Goal: Task Accomplishment & Management: Use online tool/utility

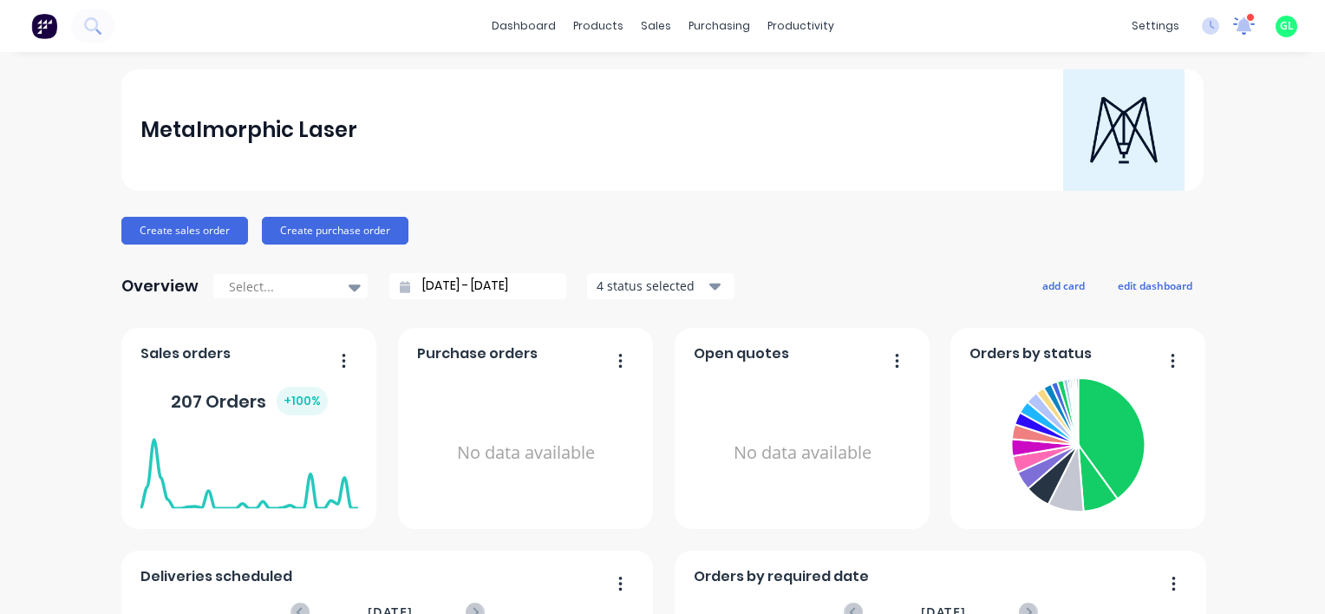
click at [1237, 28] on icon at bounding box center [1244, 25] width 23 height 18
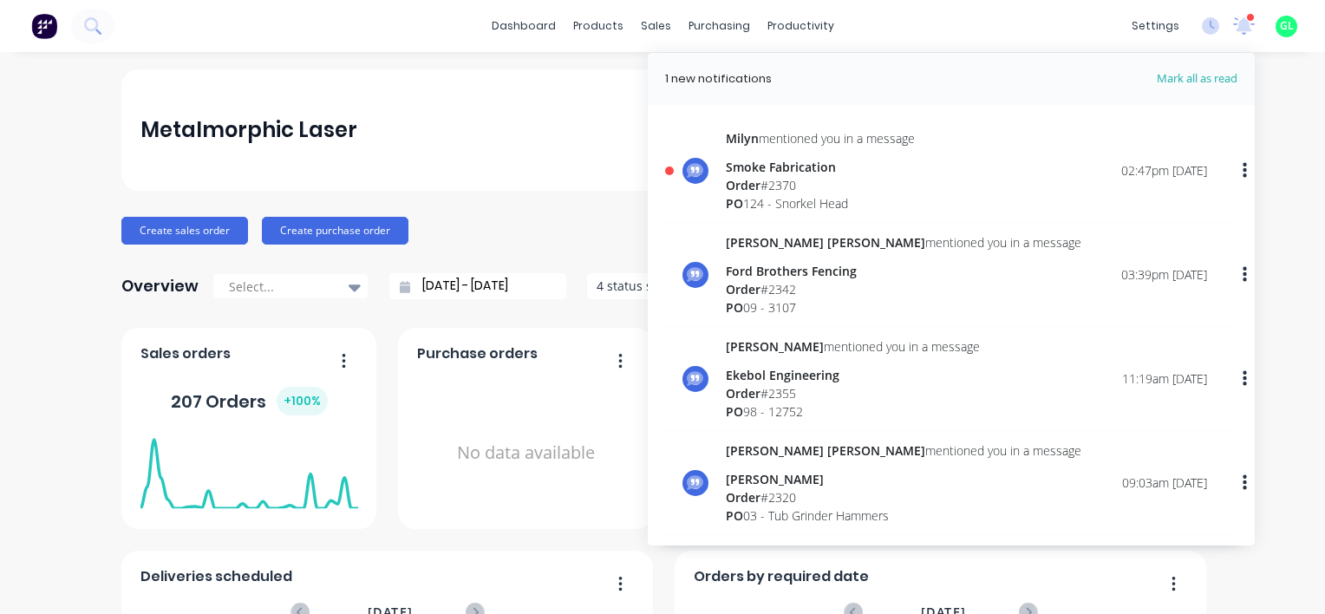
click at [820, 198] on div "PO 124 - Snorkel Head" at bounding box center [820, 203] width 189 height 18
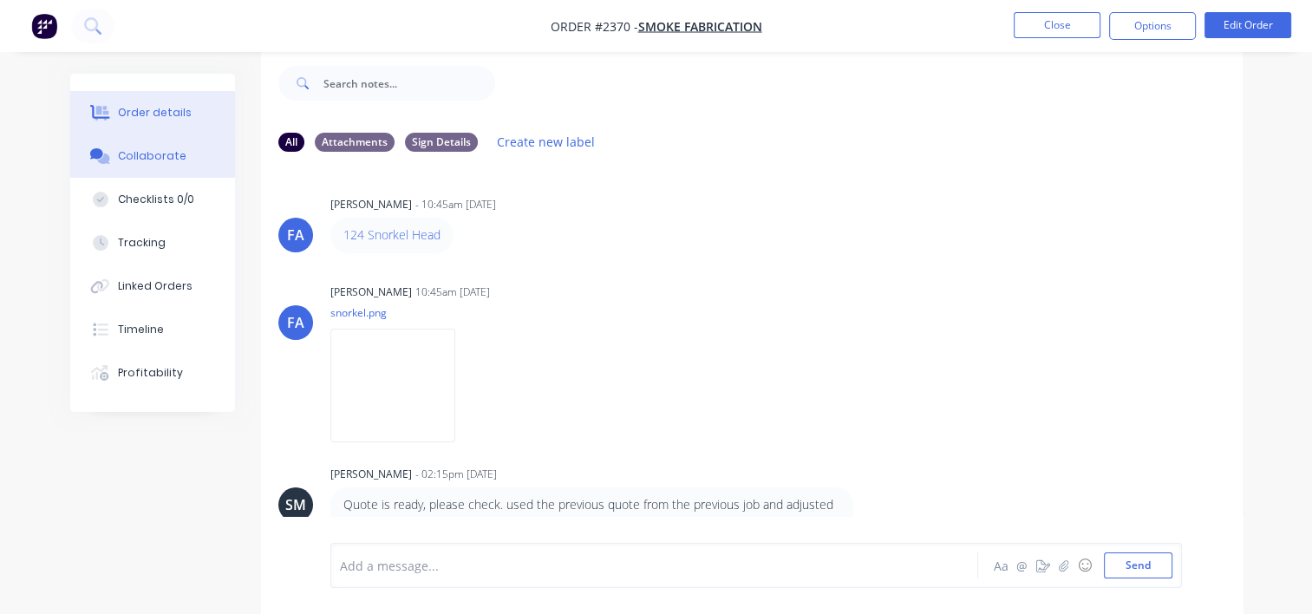
click at [142, 108] on div "Order details" at bounding box center [155, 113] width 74 height 16
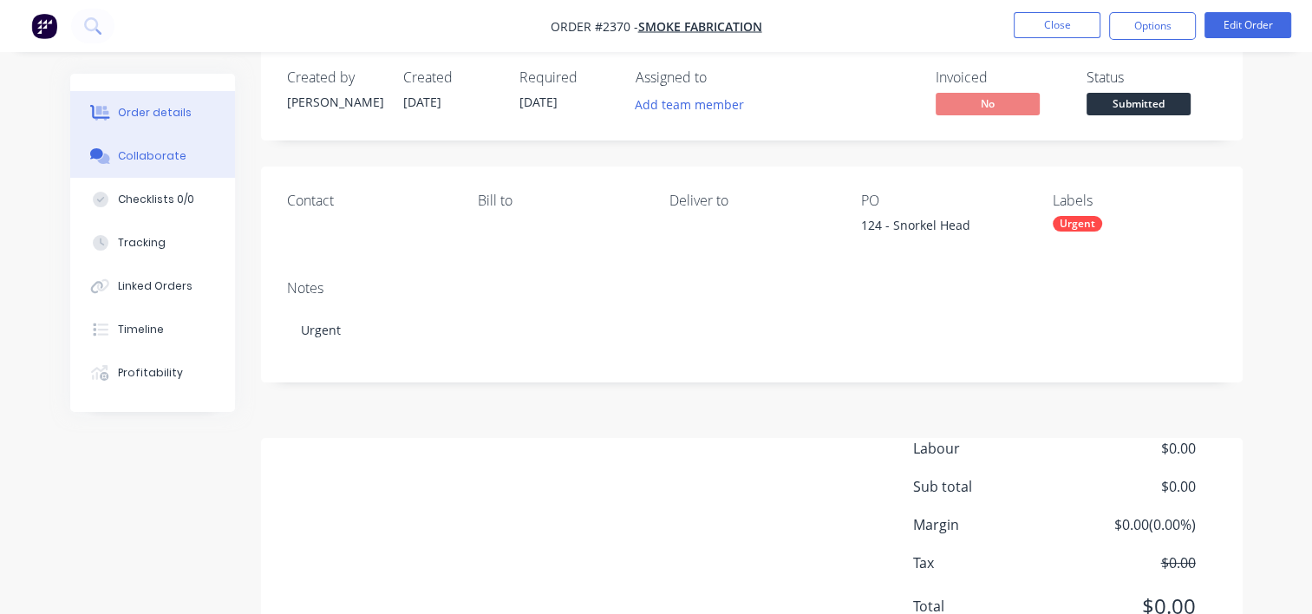
click at [151, 154] on div "Collaborate" at bounding box center [152, 156] width 68 height 16
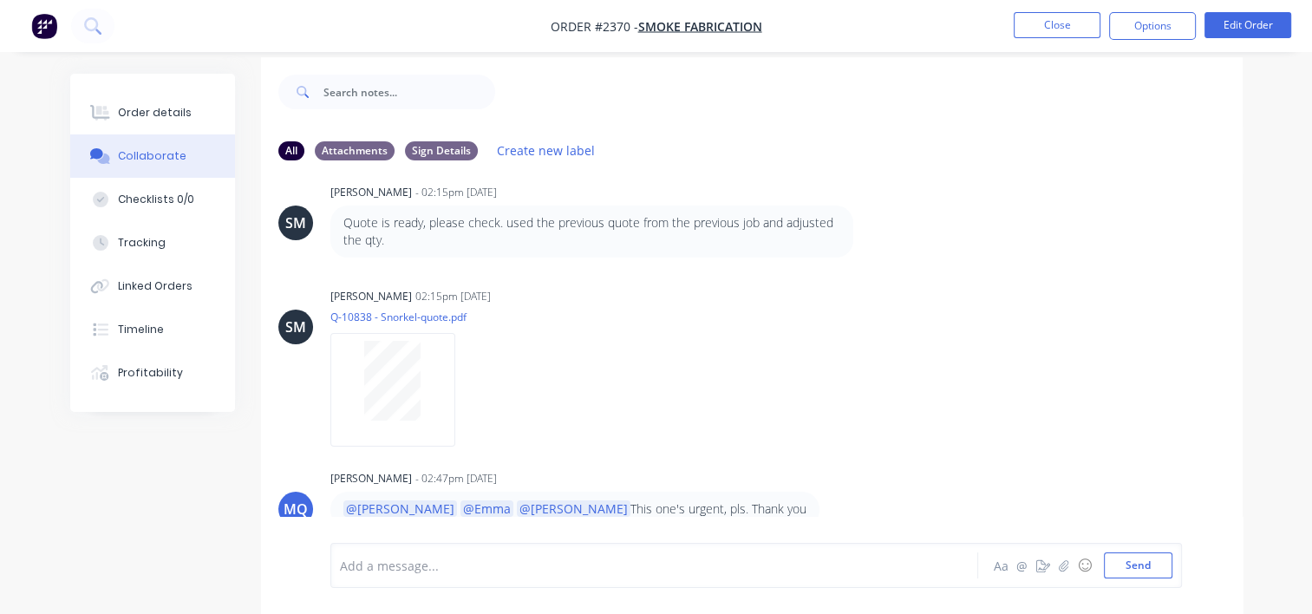
scroll to position [25, 0]
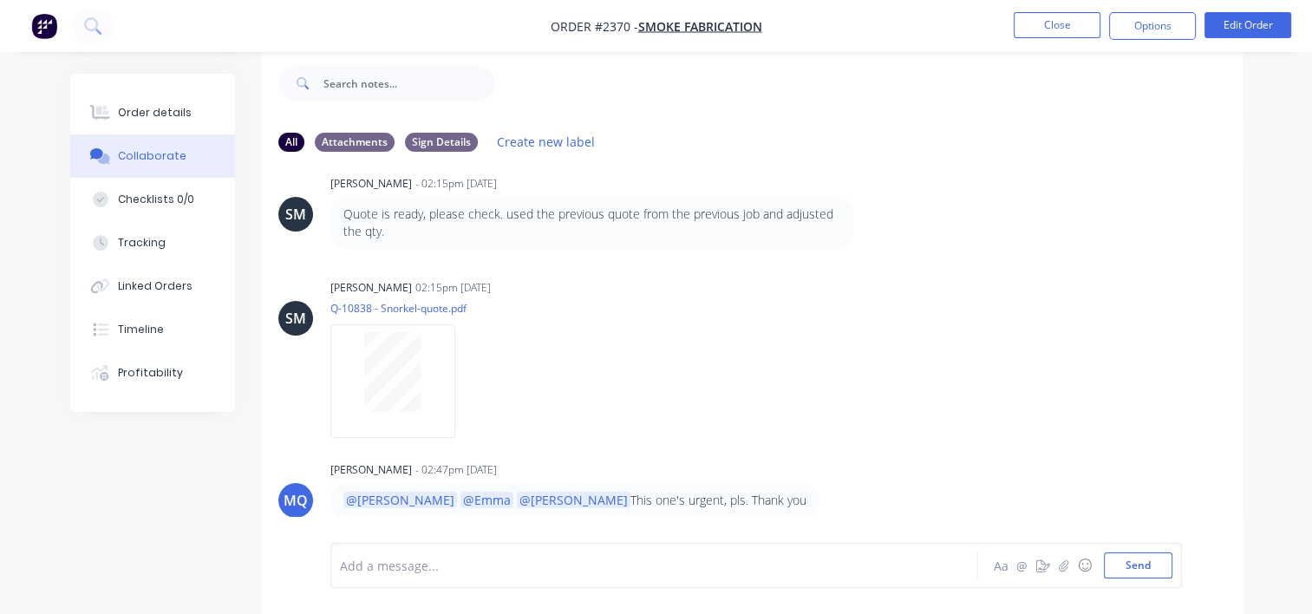
click at [427, 577] on div "Add a message..." at bounding box center [652, 565] width 624 height 26
click at [1133, 569] on button "Send" at bounding box center [1138, 565] width 68 height 26
click at [171, 120] on div "Order details" at bounding box center [155, 113] width 74 height 16
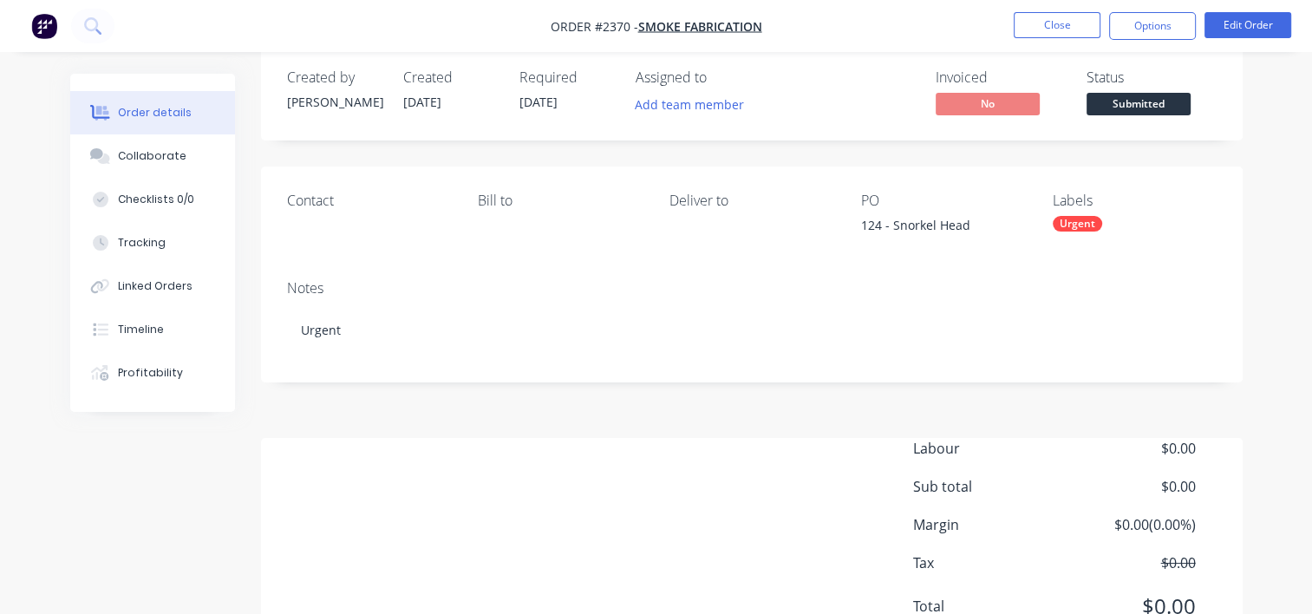
click at [1120, 106] on span "Submitted" at bounding box center [1138, 104] width 104 height 22
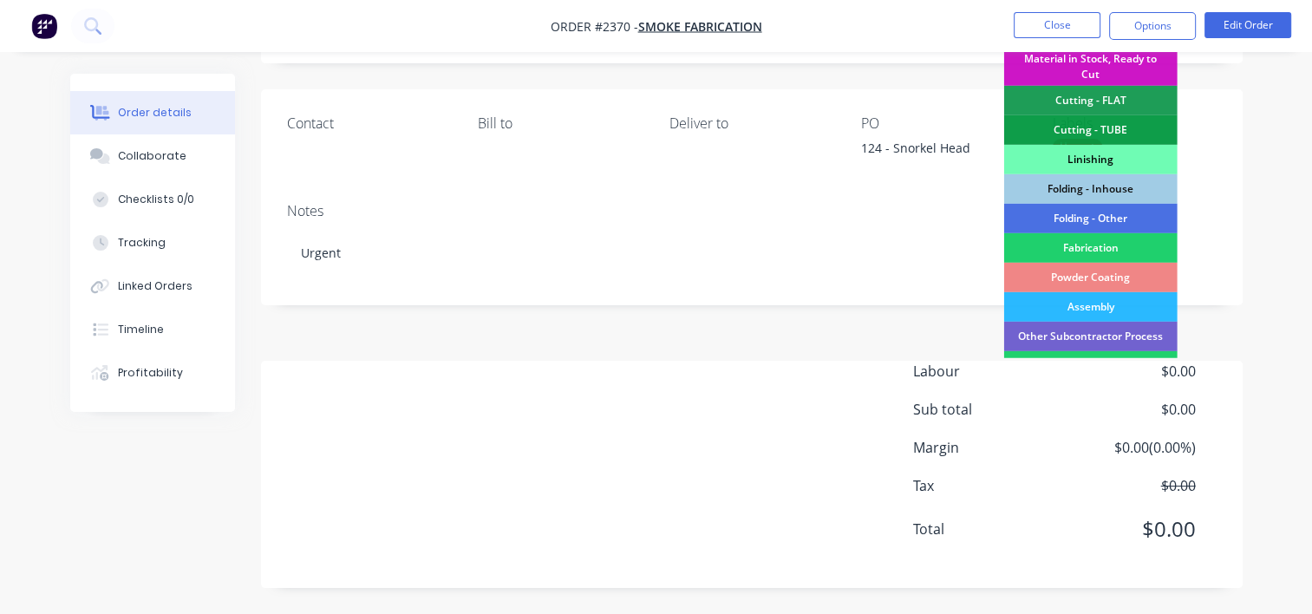
scroll to position [434, 0]
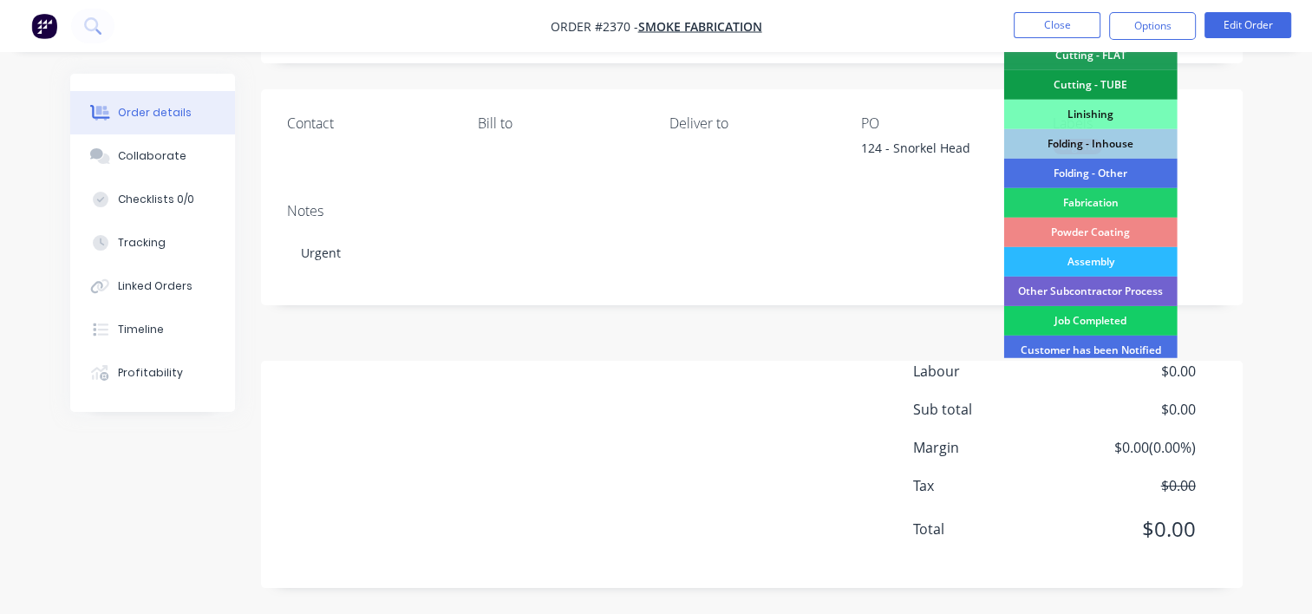
click at [1093, 315] on div "Job Completed" at bounding box center [1090, 320] width 173 height 29
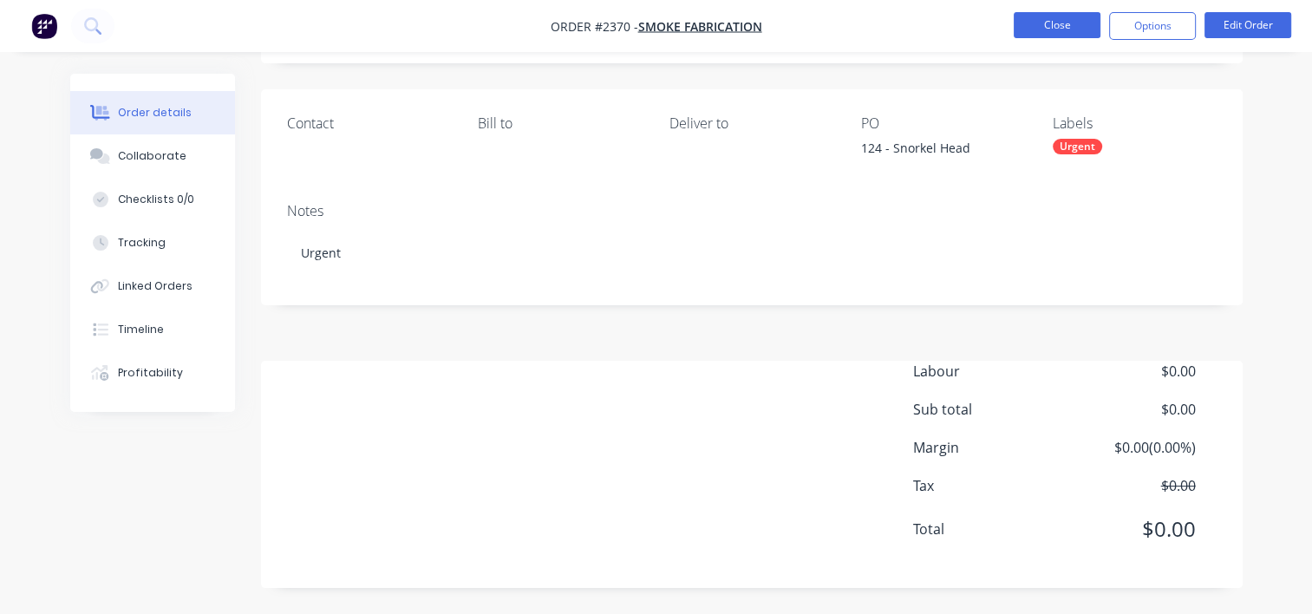
click at [1057, 31] on button "Close" at bounding box center [1057, 25] width 87 height 26
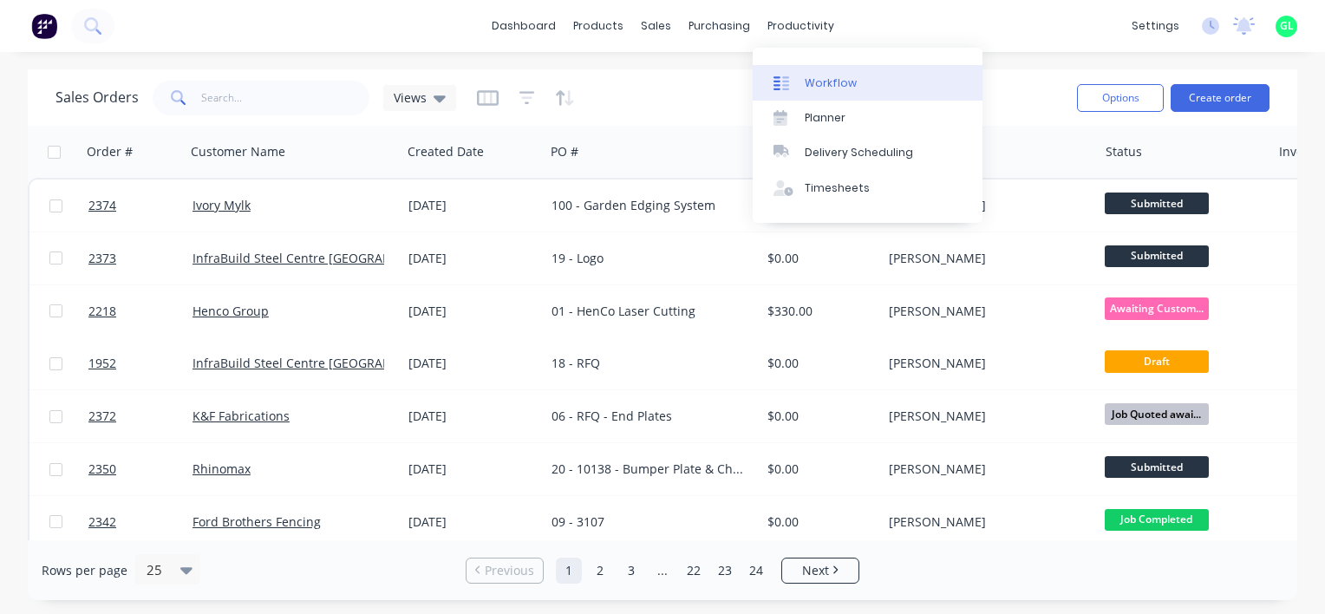
click at [819, 73] on link "Workflow" at bounding box center [868, 82] width 230 height 35
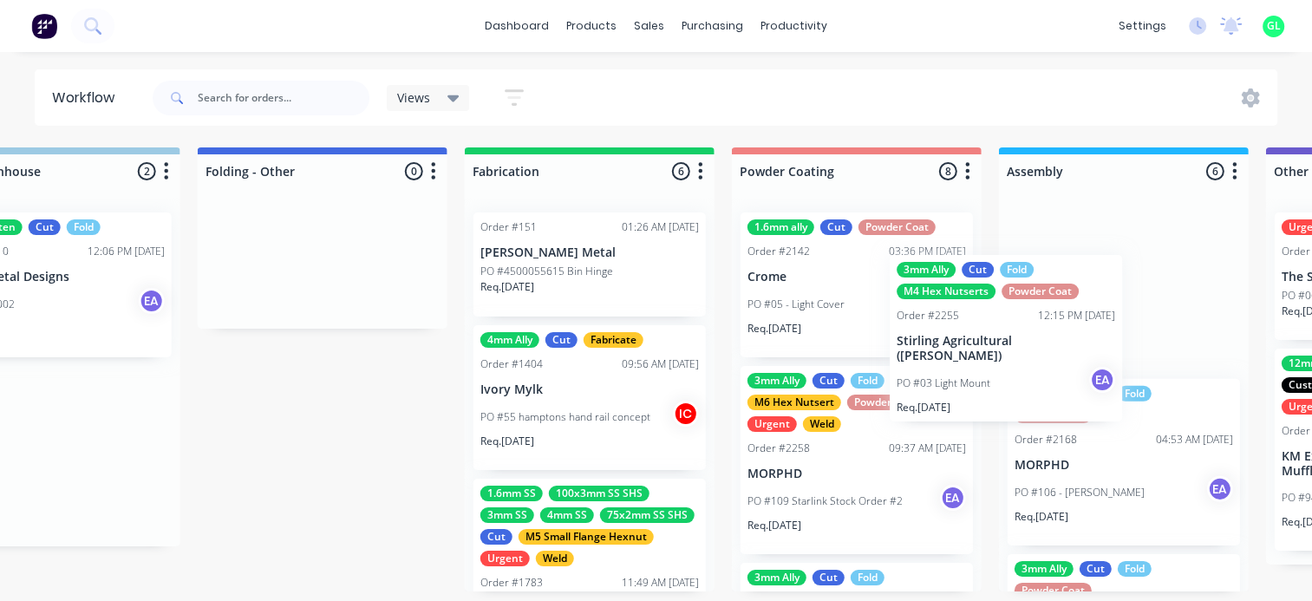
scroll to position [0, 4399]
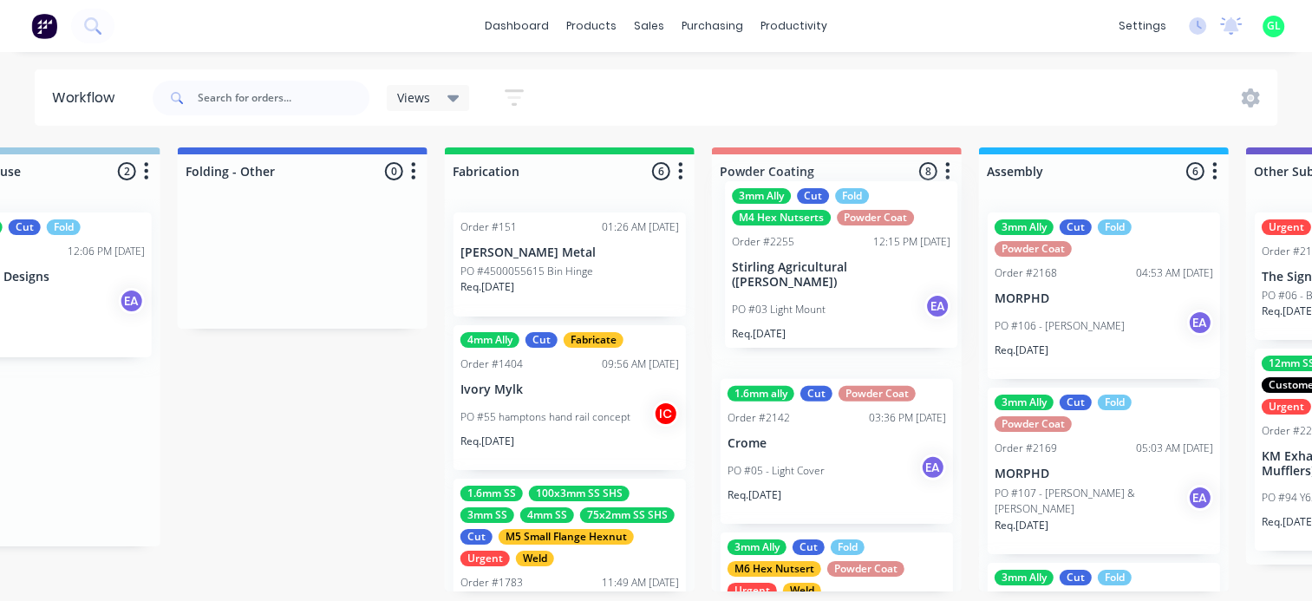
drag, startPoint x: 656, startPoint y: 492, endPoint x: 800, endPoint y: 304, distance: 236.9
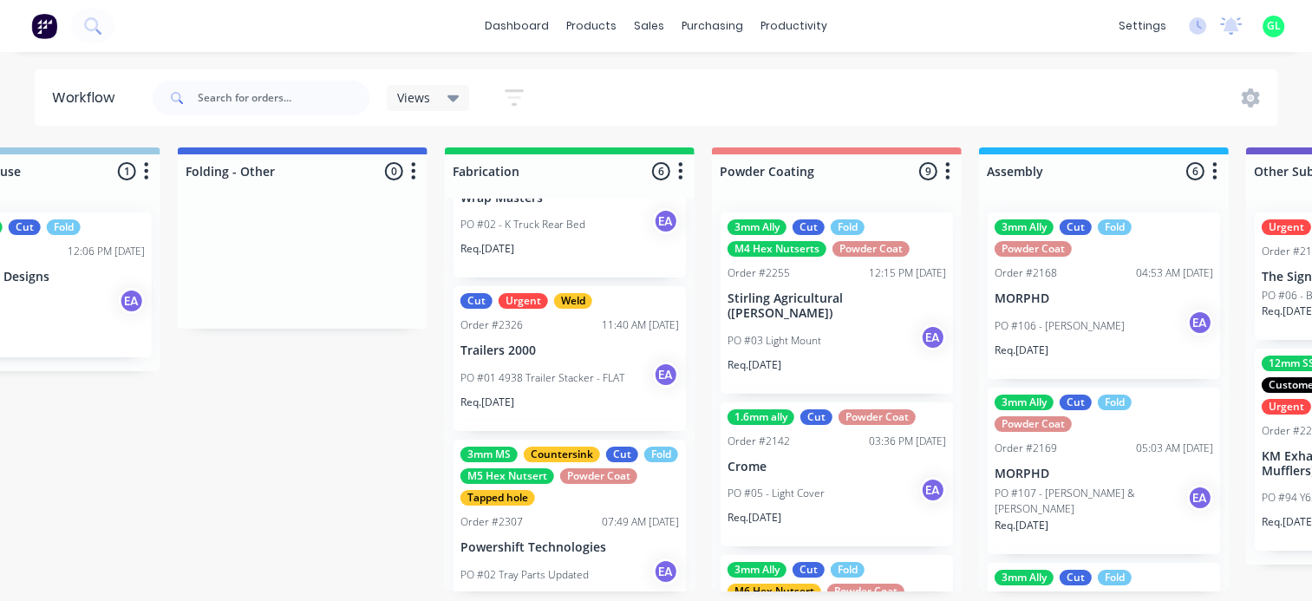
scroll to position [666, 0]
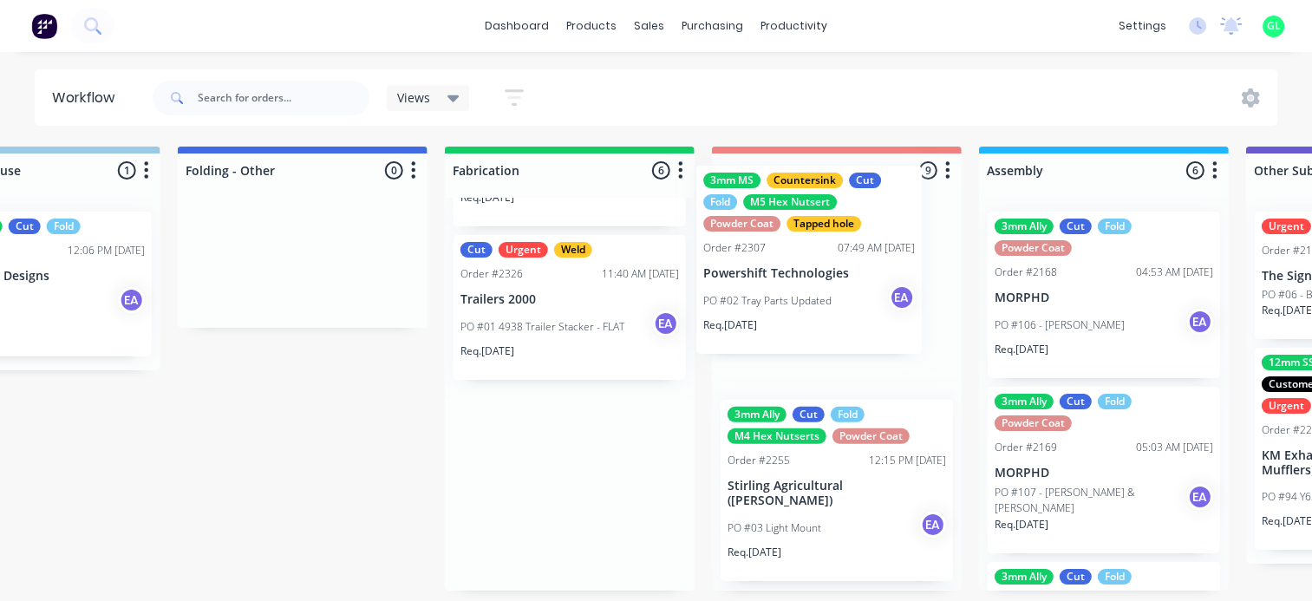
drag, startPoint x: 563, startPoint y: 511, endPoint x: 808, endPoint y: 271, distance: 343.3
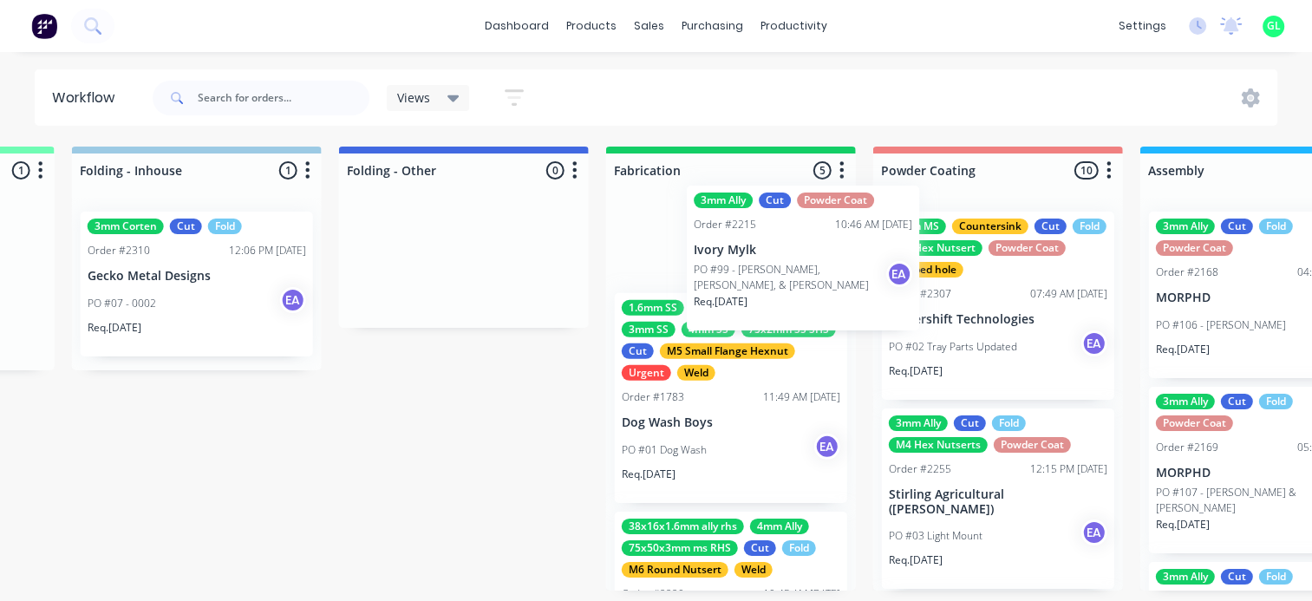
scroll to position [316, 0]
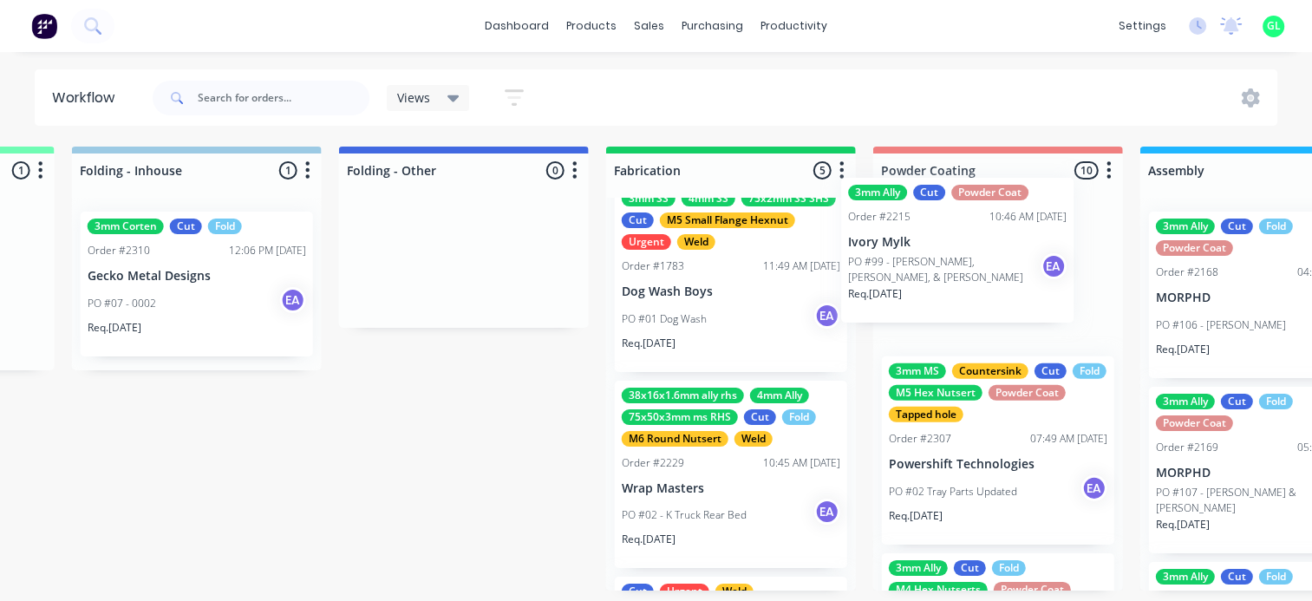
drag, startPoint x: 722, startPoint y: 298, endPoint x: 963, endPoint y: 267, distance: 243.0
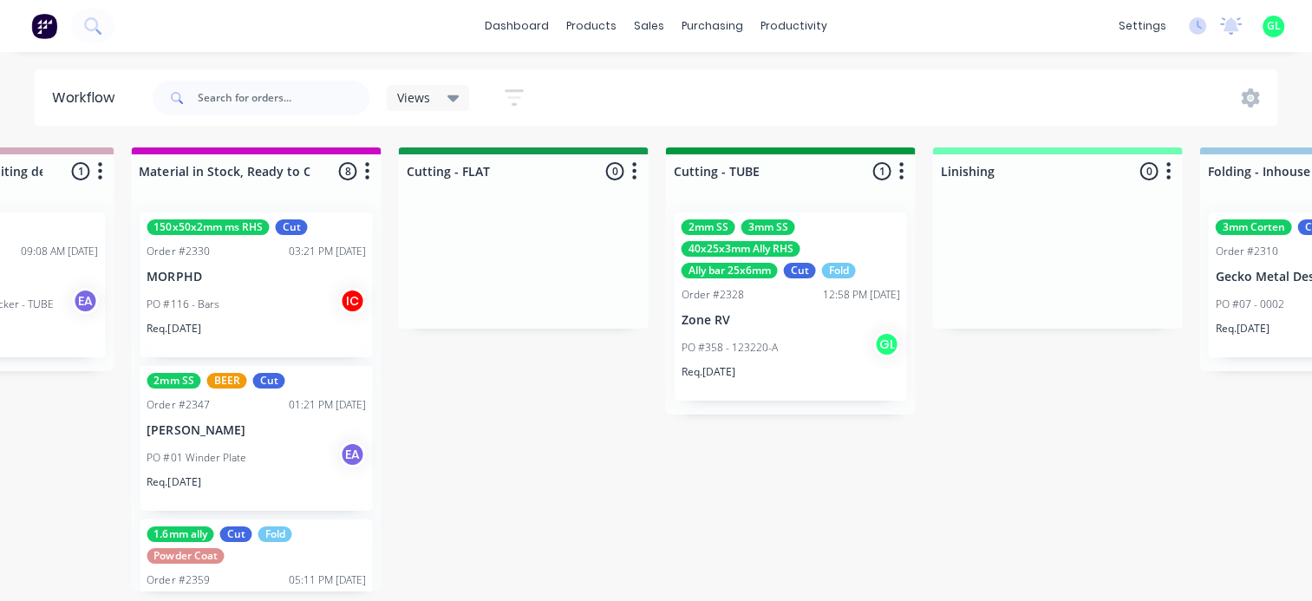
scroll to position [87, 0]
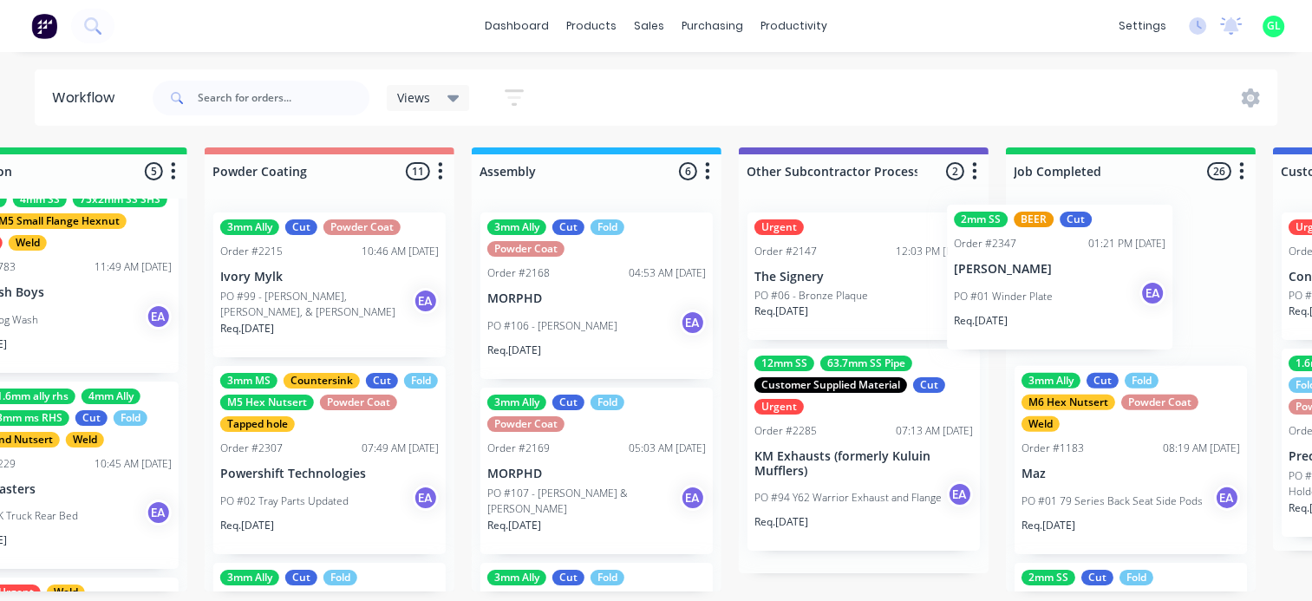
drag, startPoint x: 220, startPoint y: 360, endPoint x: 1054, endPoint y: 284, distance: 837.5
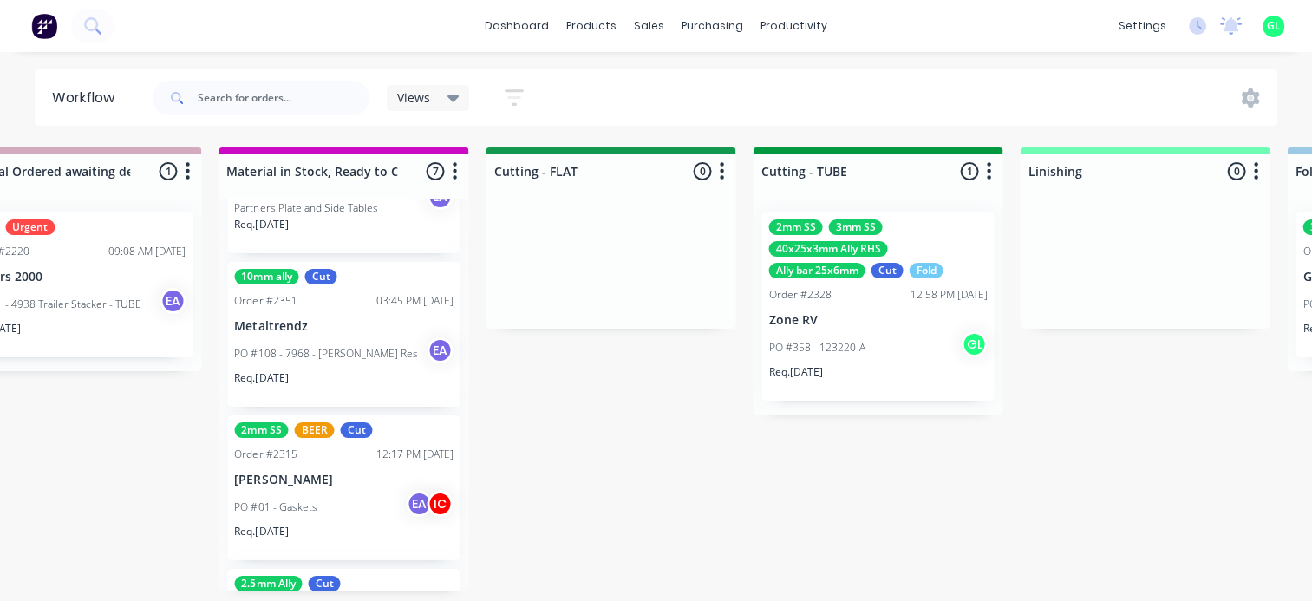
scroll to position [694, 0]
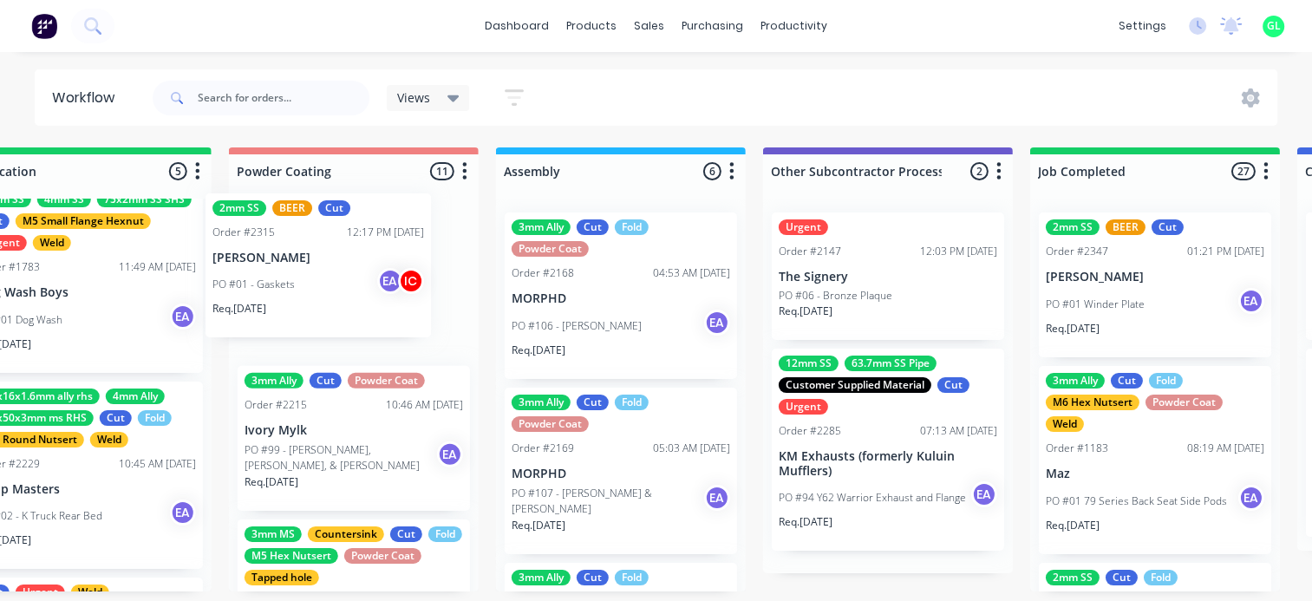
drag, startPoint x: 296, startPoint y: 409, endPoint x: 282, endPoint y: 274, distance: 136.0
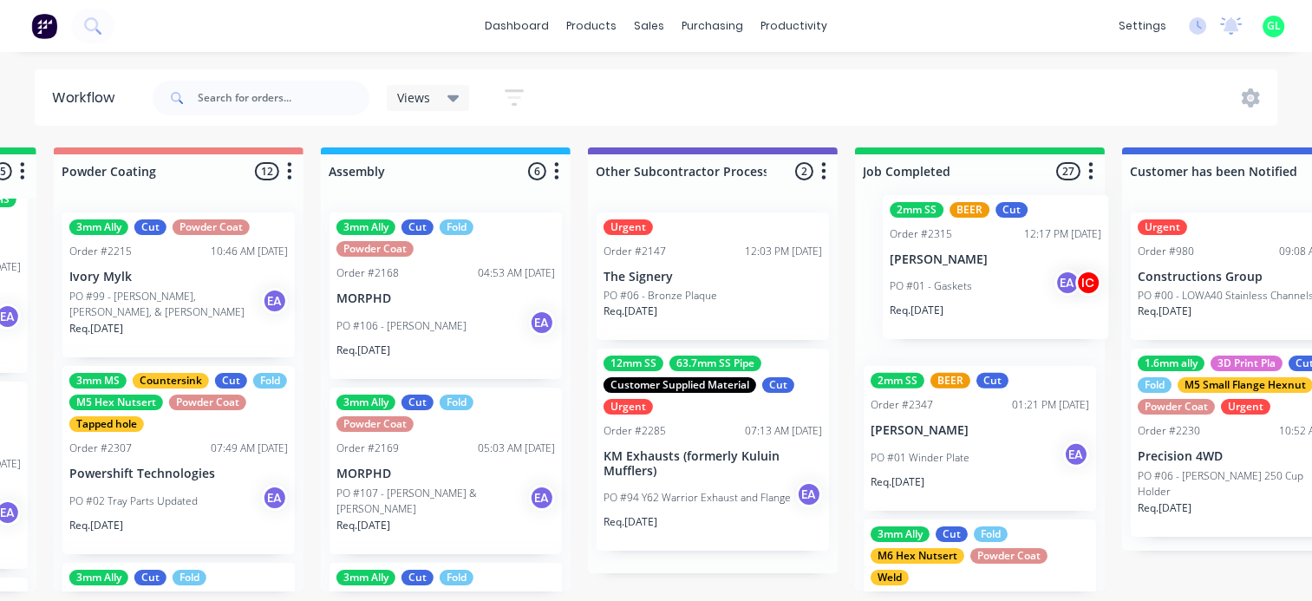
scroll to position [0, 5058]
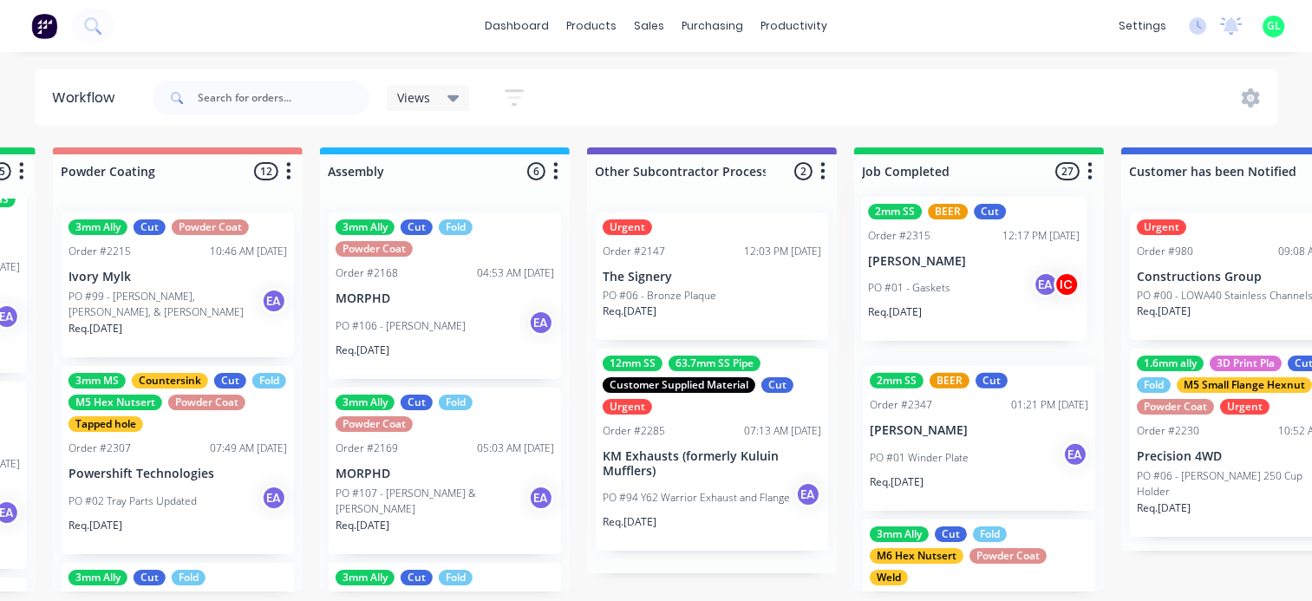
drag, startPoint x: 383, startPoint y: 312, endPoint x: 946, endPoint y: 290, distance: 563.1
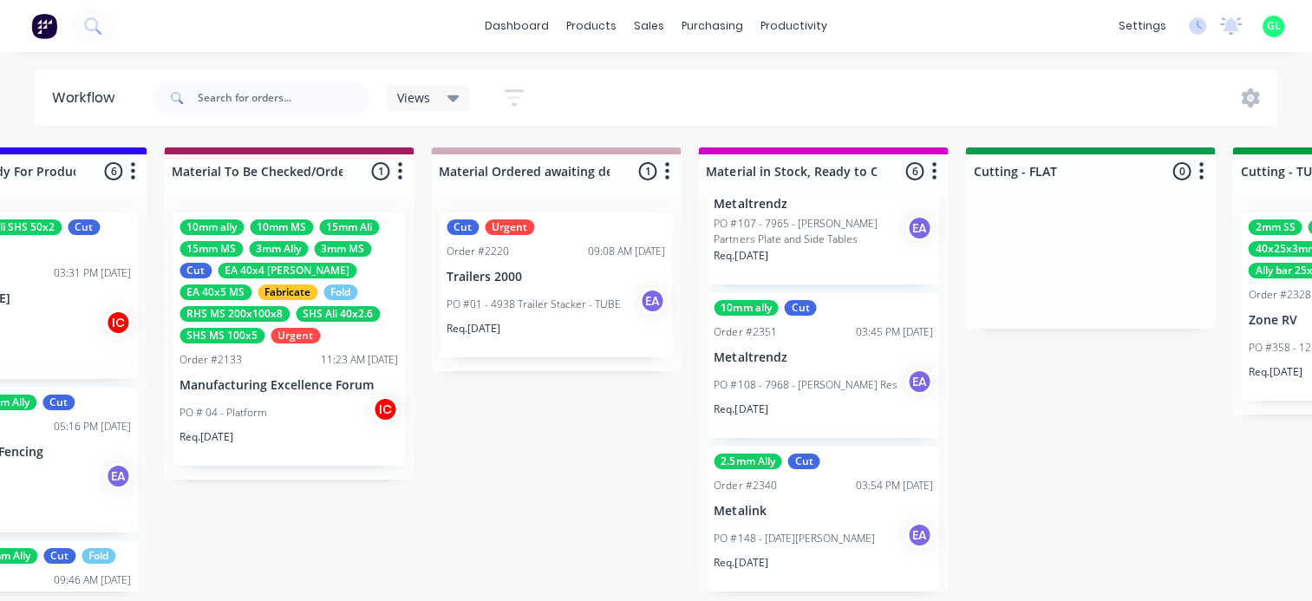
scroll to position [0, 2891]
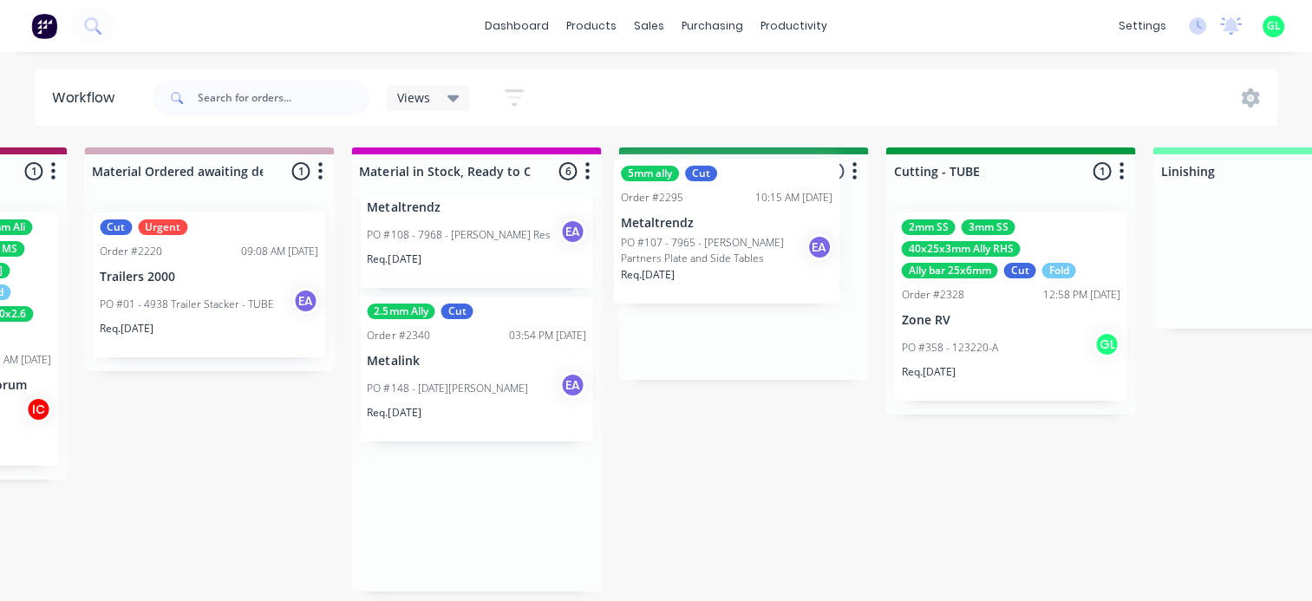
drag, startPoint x: 456, startPoint y: 244, endPoint x: 714, endPoint y: 264, distance: 259.1
click at [714, 264] on div "Submitted 12 Status colour #273444 hex #273444 Save Cancel Summaries Total orde…" at bounding box center [679, 378] width 7166 height 463
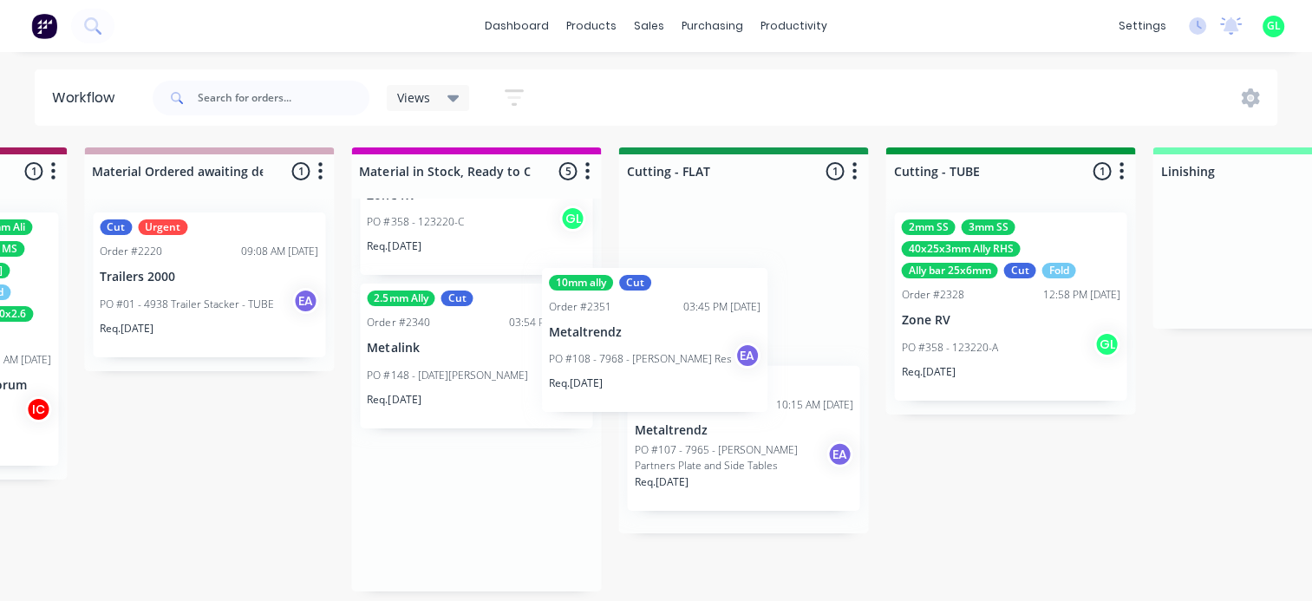
scroll to position [0, 0]
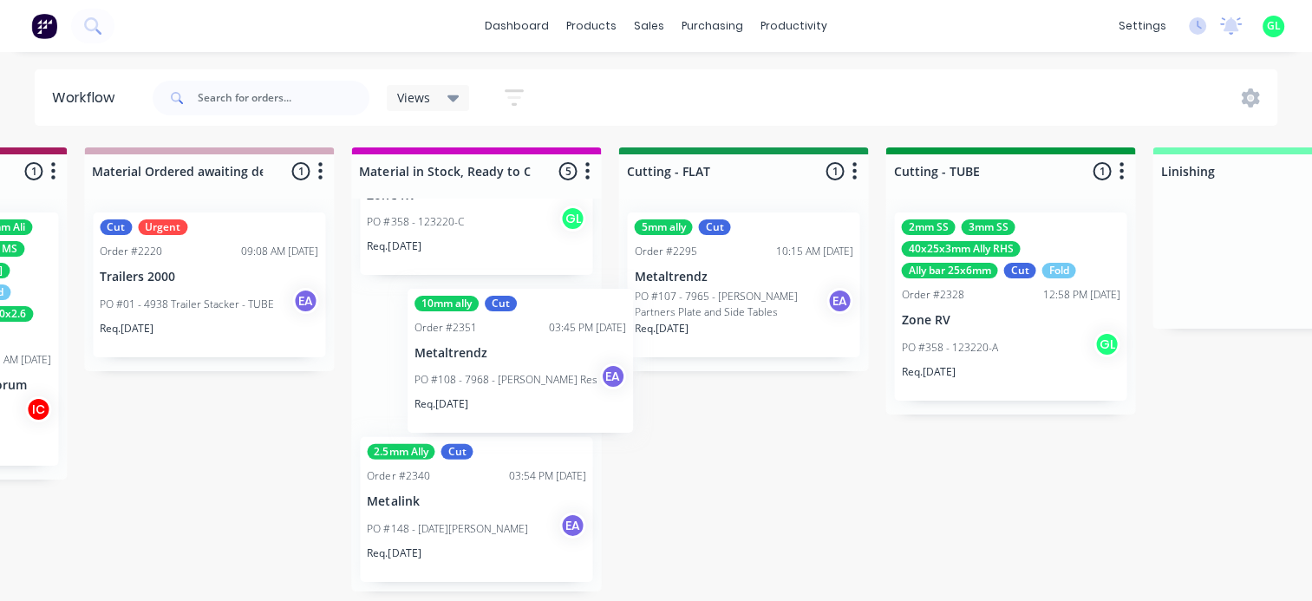
drag, startPoint x: 441, startPoint y: 254, endPoint x: 482, endPoint y: 287, distance: 52.4
click at [482, 287] on div "150x50x2mm ms RHS Cut Order #2330 03:21 PM [DATE] MORPHD PO #116 - Bars IC Req.…" at bounding box center [476, 395] width 250 height 393
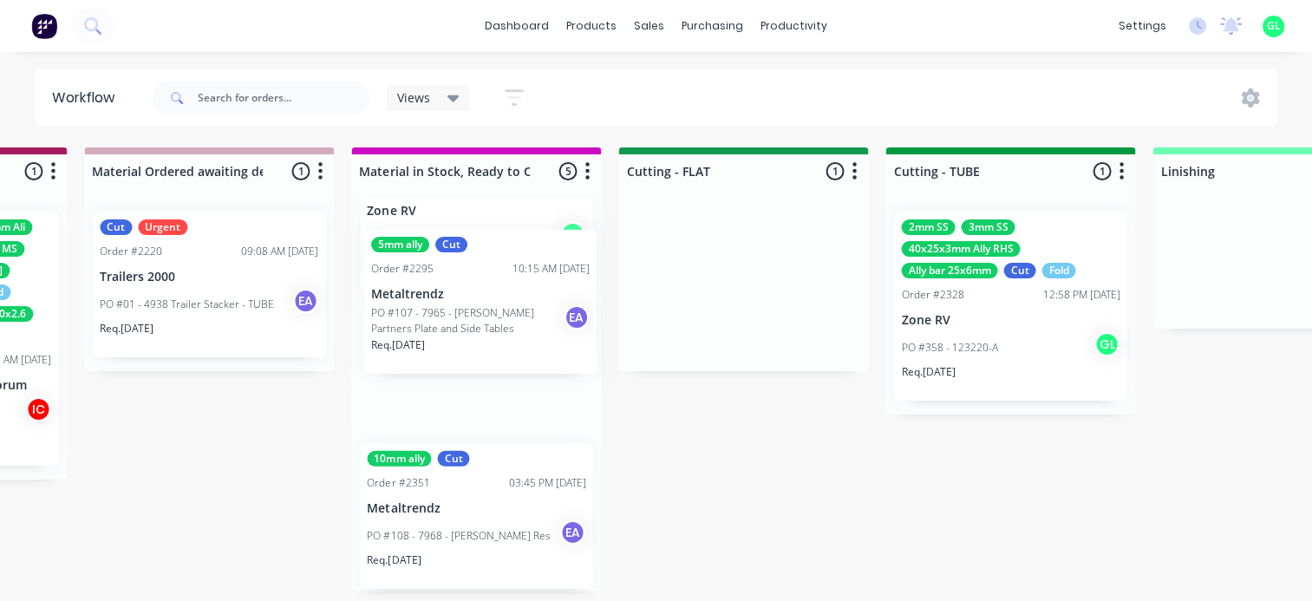
drag, startPoint x: 569, startPoint y: 265, endPoint x: 431, endPoint y: 284, distance: 139.1
click at [431, 284] on div "Submitted 12 Status colour #273444 hex #273444 Save Cancel Summaries Total orde…" at bounding box center [679, 378] width 7166 height 463
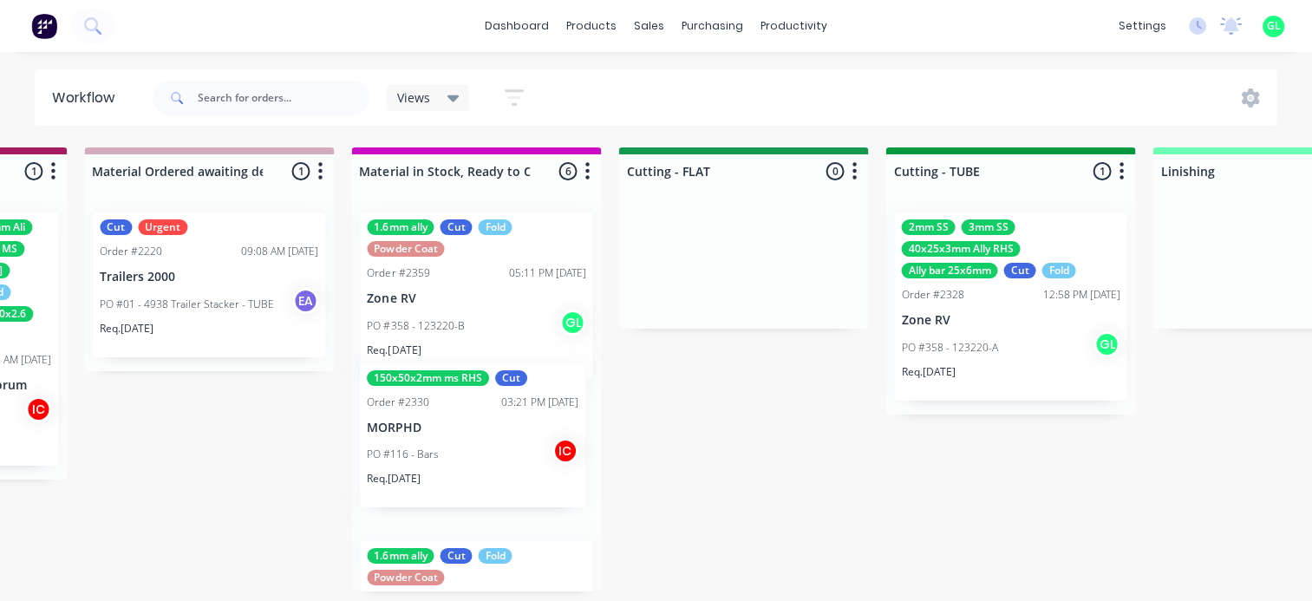
drag, startPoint x: 472, startPoint y: 333, endPoint x: 473, endPoint y: 489, distance: 156.1
click at [473, 489] on div "150x50x2mm ms RHS Cut Order #2330 03:21 PM [DATE] MORPHD PO #116 - Bars IC Req.…" at bounding box center [476, 395] width 250 height 393
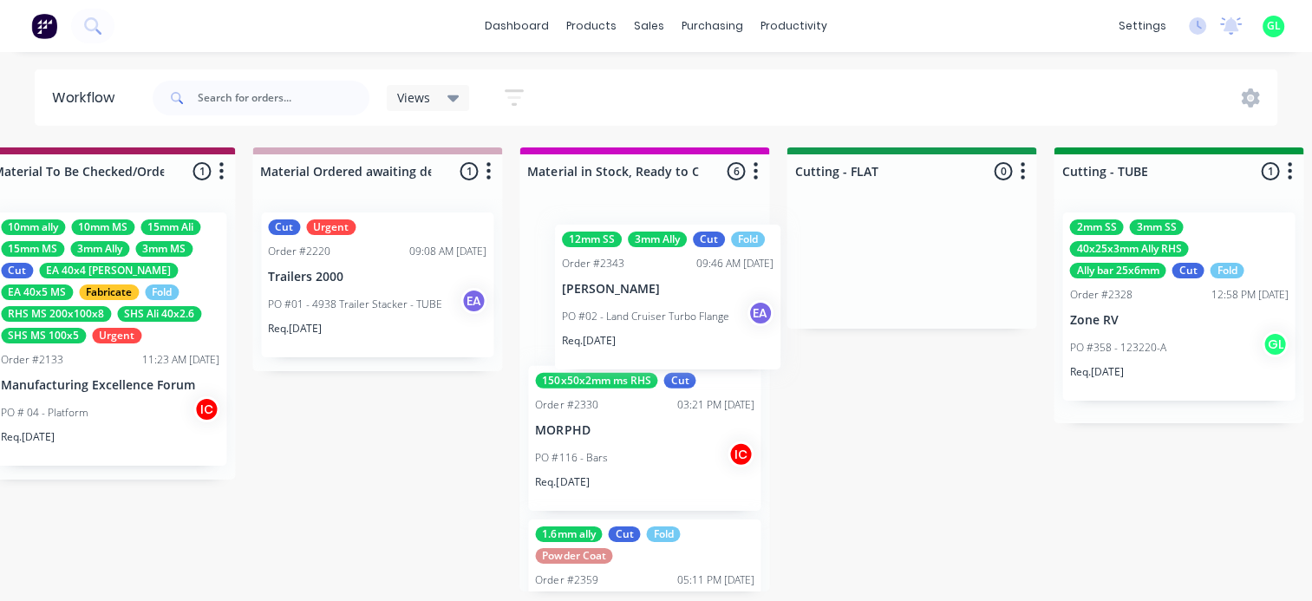
scroll to position [0, 2726]
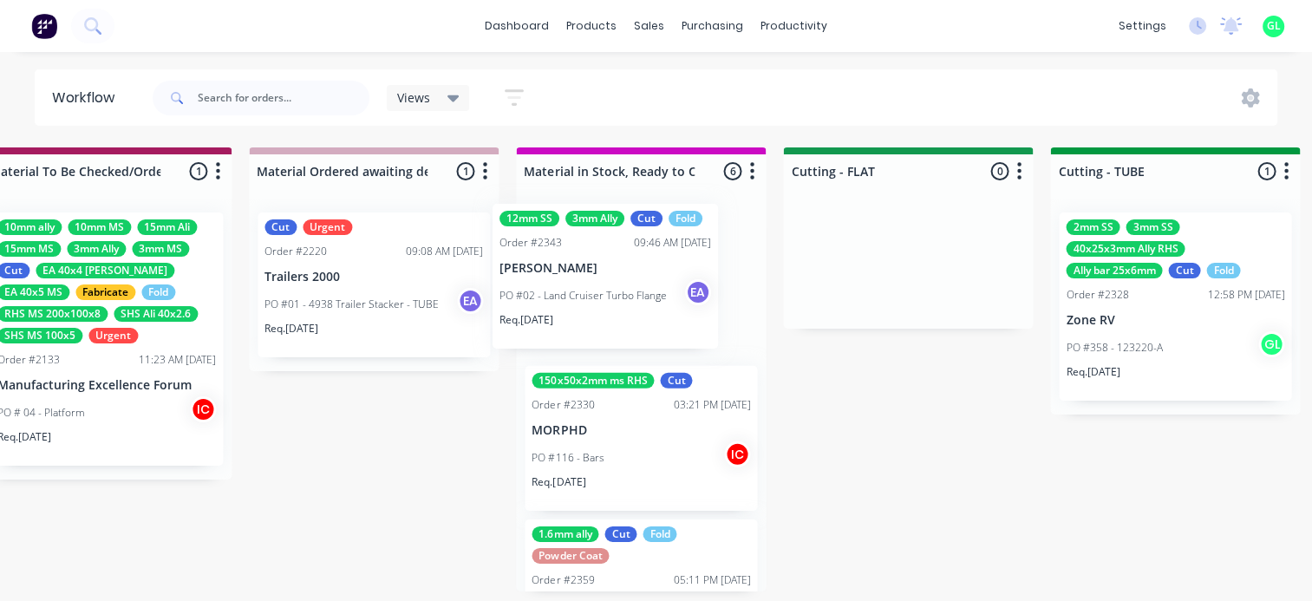
drag, startPoint x: 312, startPoint y: 375, endPoint x: 571, endPoint y: 302, distance: 269.3
click at [571, 302] on div "Submitted 12 Status colour #273444 hex #273444 Save Cancel Summaries Total orde…" at bounding box center [844, 378] width 7166 height 463
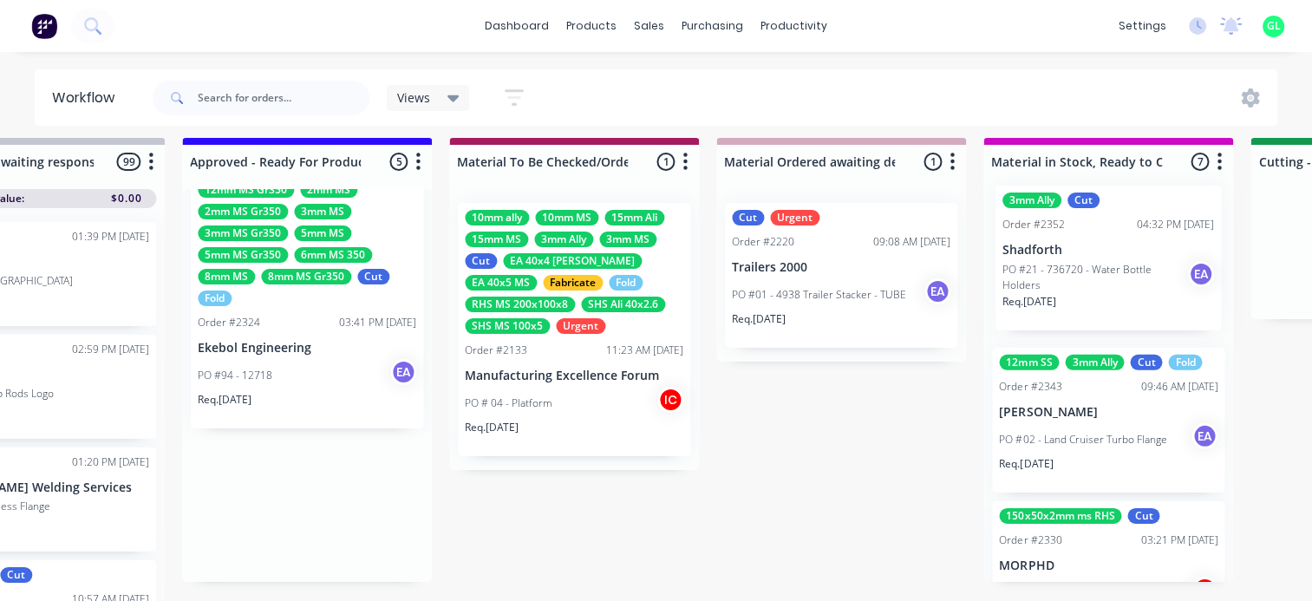
scroll to position [10, 2275]
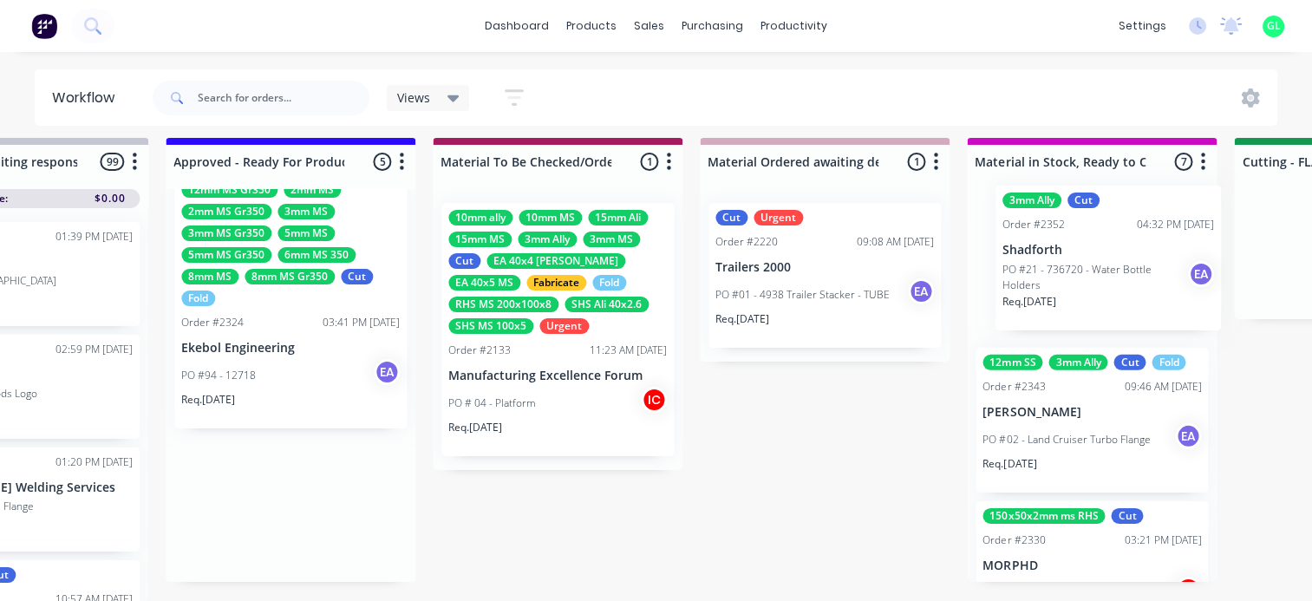
drag, startPoint x: 308, startPoint y: 521, endPoint x: 1071, endPoint y: 264, distance: 805.0
click at [1071, 264] on div "Submitted 12 Status colour #273444 hex #273444 Save Cancel Summaries Total orde…" at bounding box center [1295, 369] width 7166 height 463
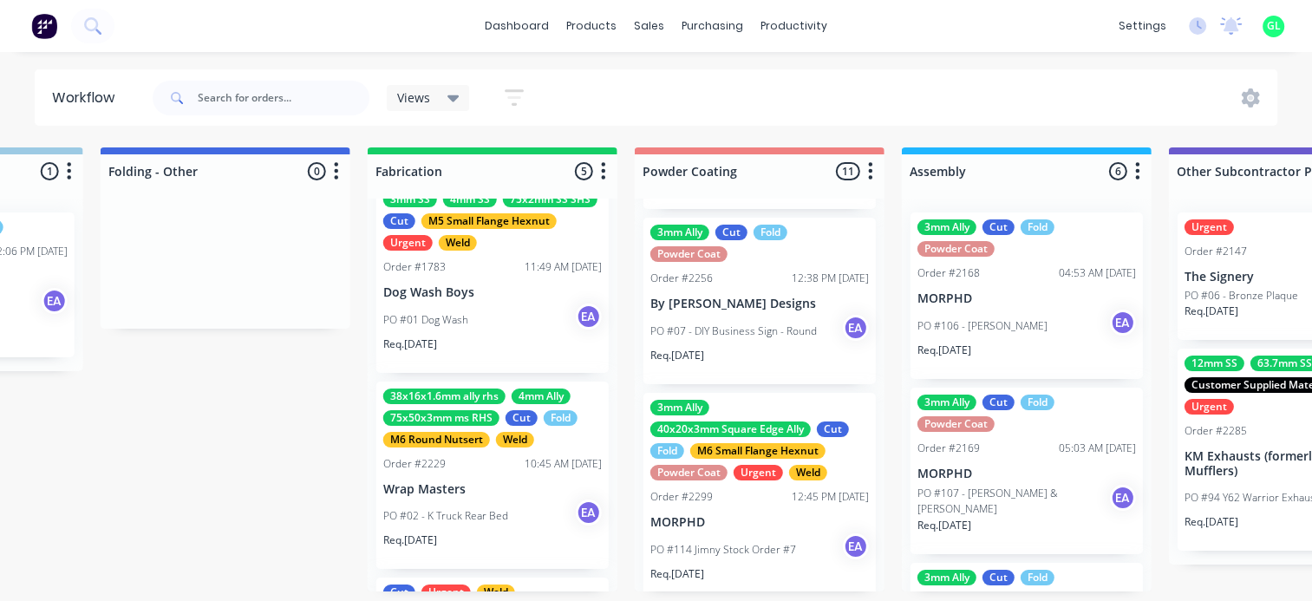
scroll to position [1387, 0]
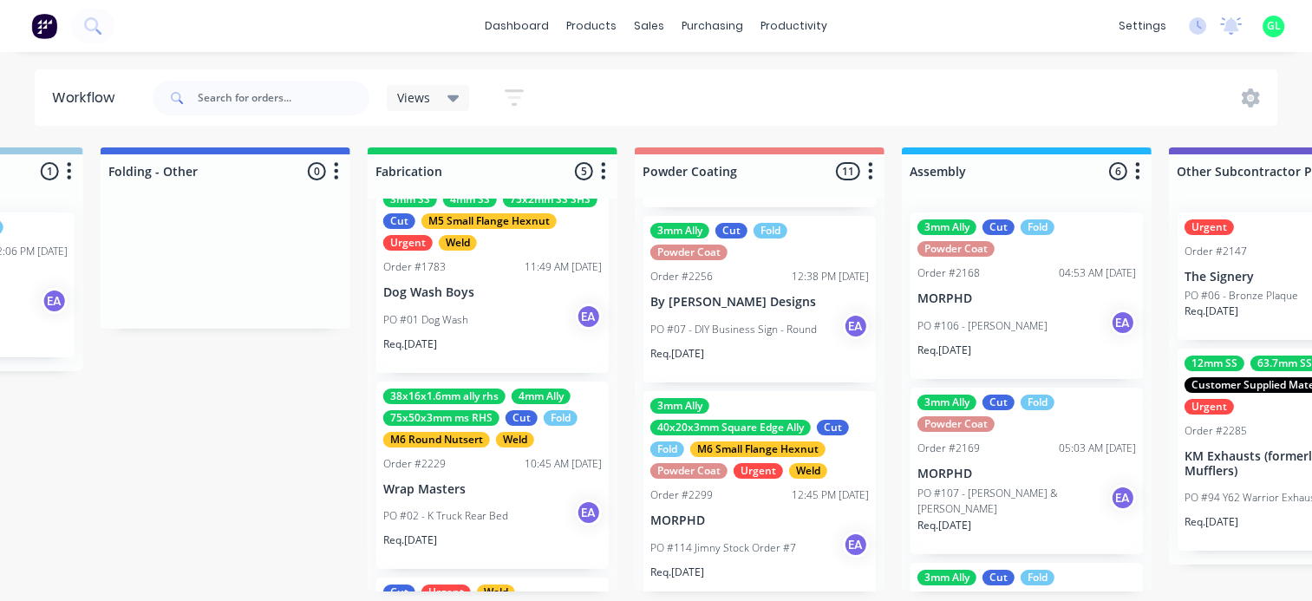
click at [721, 346] on div "Req. [DATE]" at bounding box center [759, 360] width 218 height 29
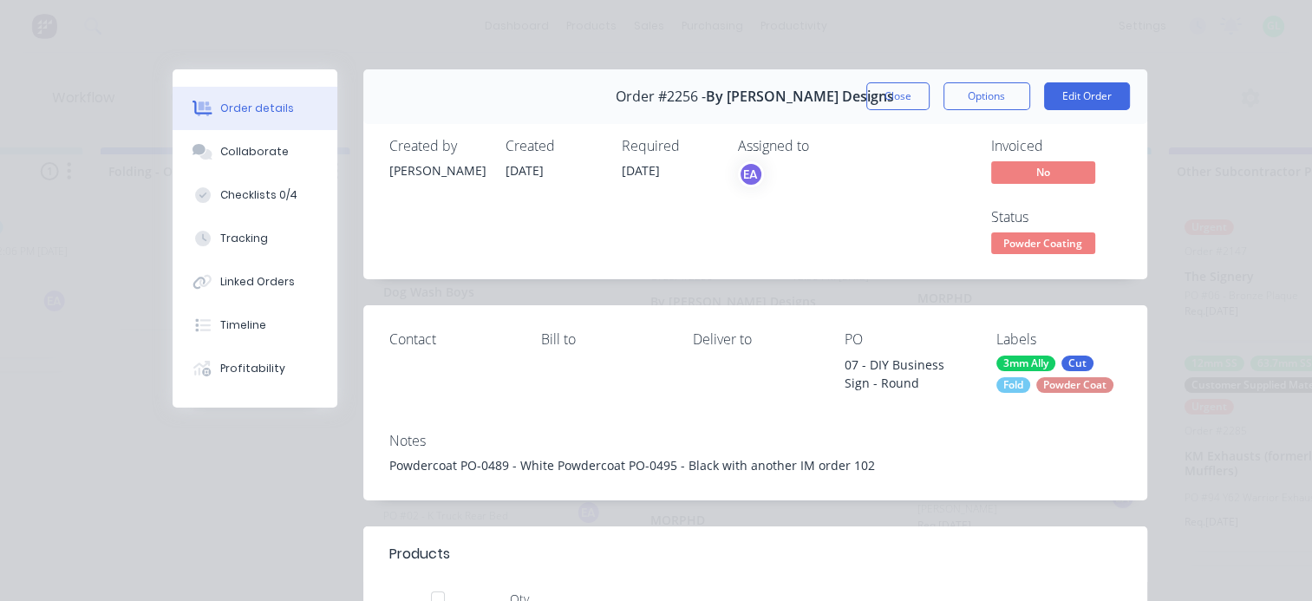
click at [1028, 242] on span "Powder Coating" at bounding box center [1043, 243] width 104 height 22
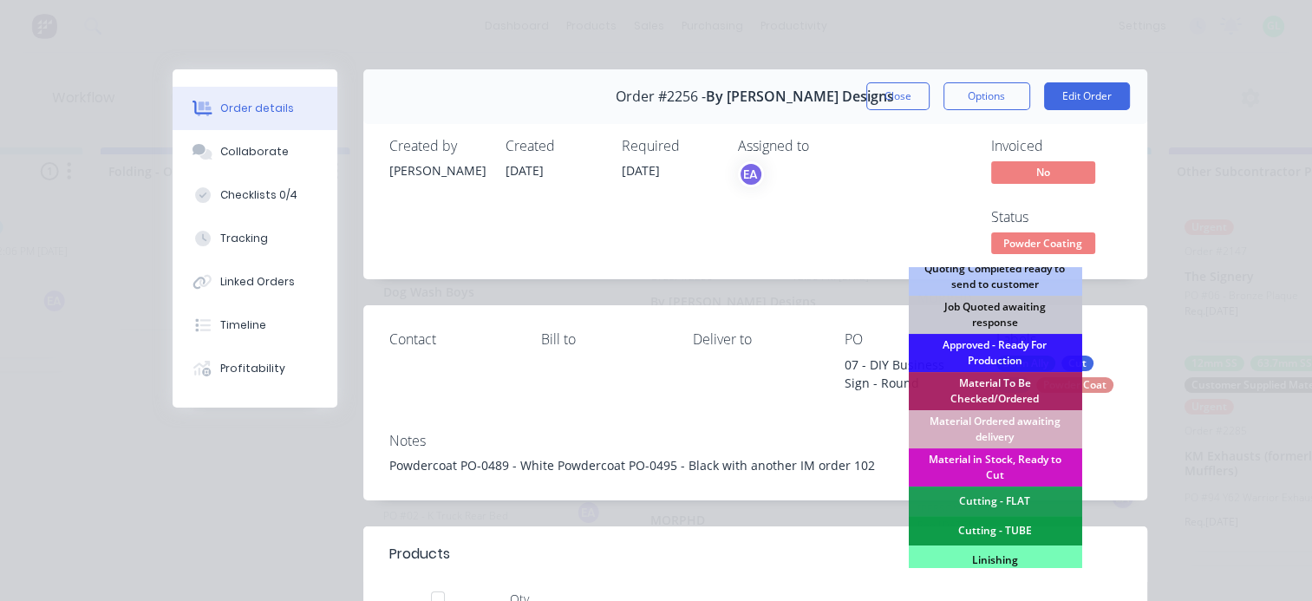
scroll to position [434, 0]
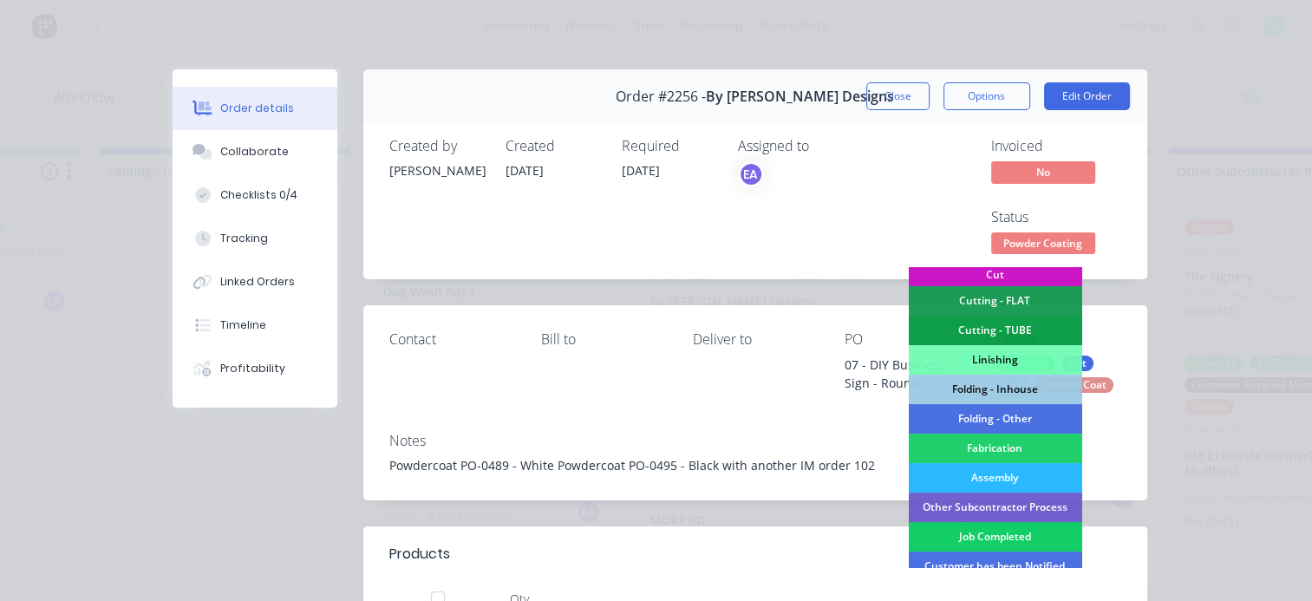
click at [988, 538] on div "Job Completed" at bounding box center [994, 536] width 173 height 29
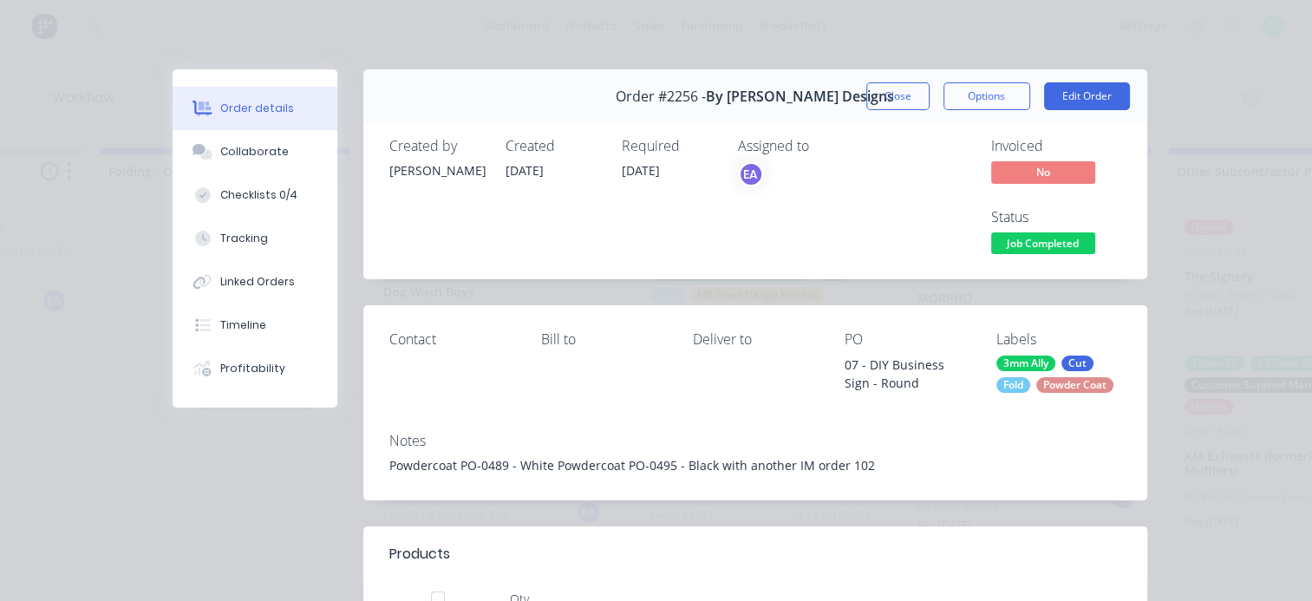
click at [898, 111] on div "Order #2256 - By [PERSON_NAME] Designs Close Options Edit Order" at bounding box center [755, 96] width 784 height 55
click at [903, 103] on button "Close" at bounding box center [897, 96] width 63 height 28
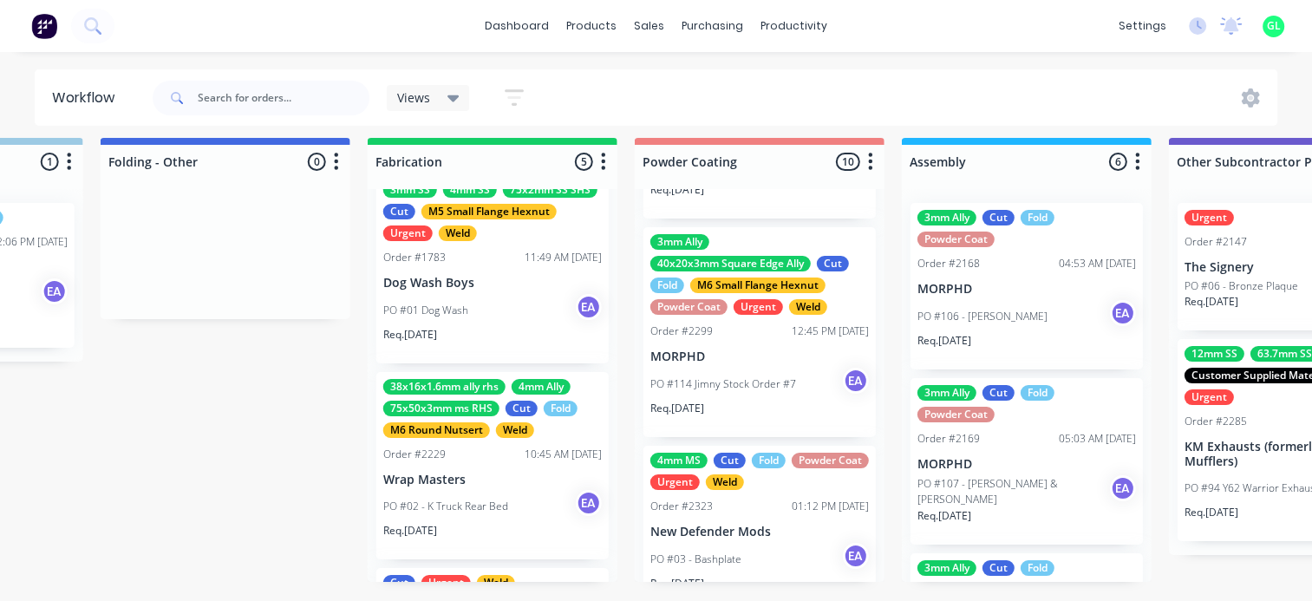
scroll to position [22, 4476]
click at [725, 525] on p "New Defender Mods" at bounding box center [759, 532] width 218 height 15
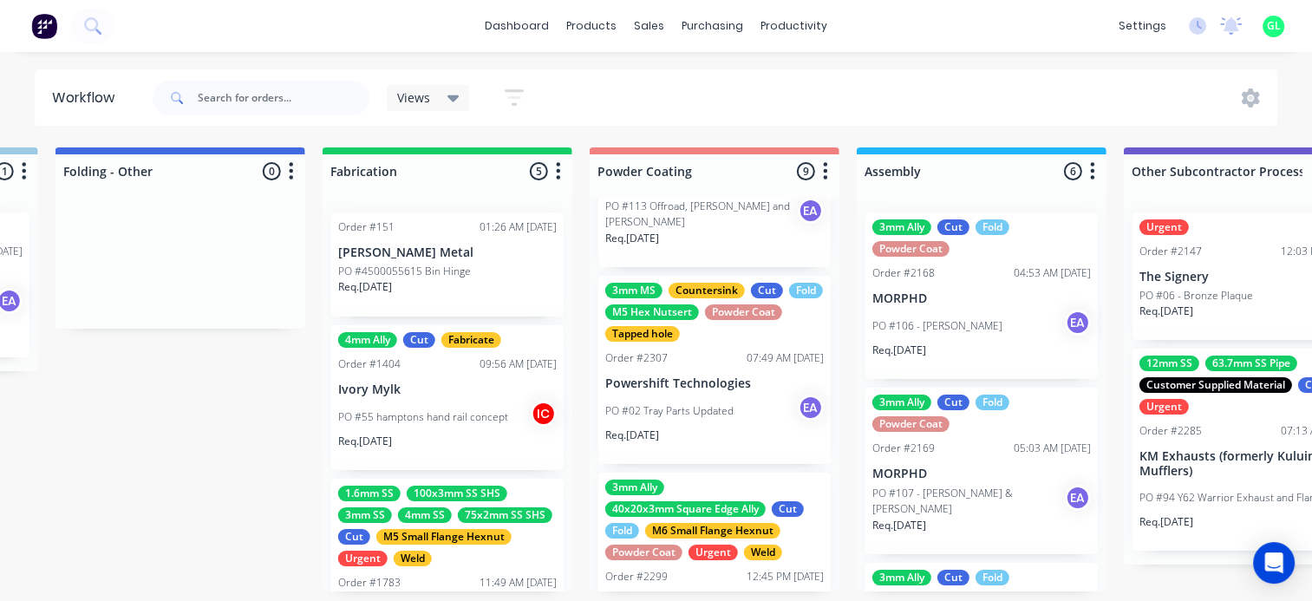
scroll to position [932, 0]
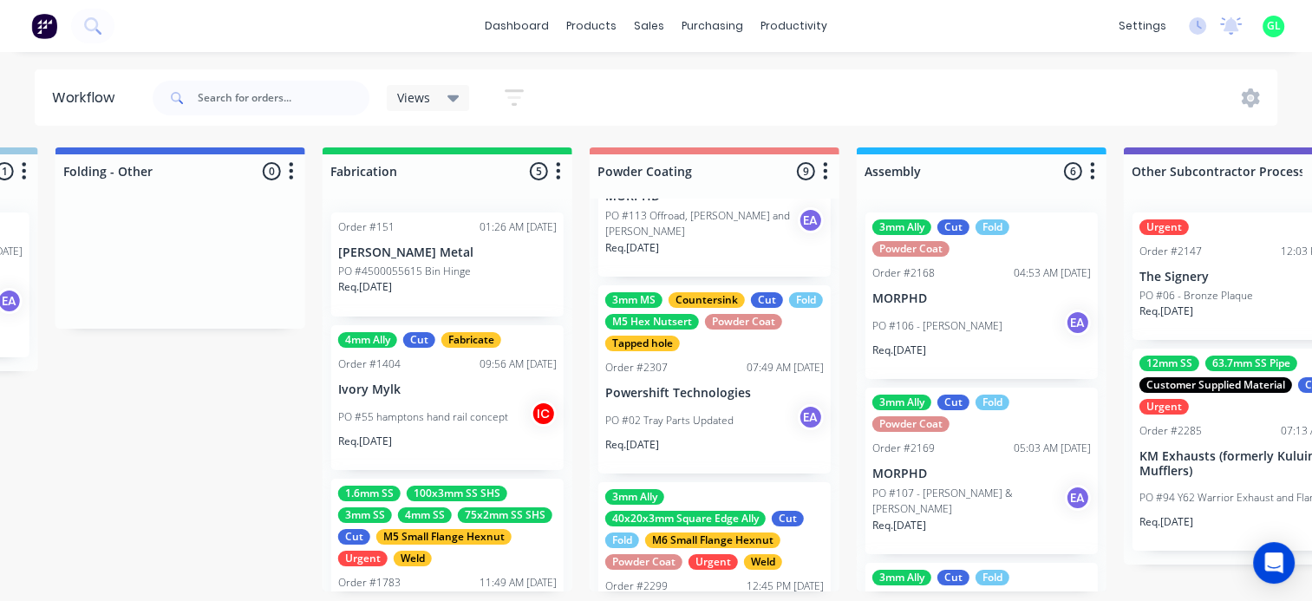
click at [704, 437] on div "Req. 26/09/25" at bounding box center [714, 451] width 218 height 29
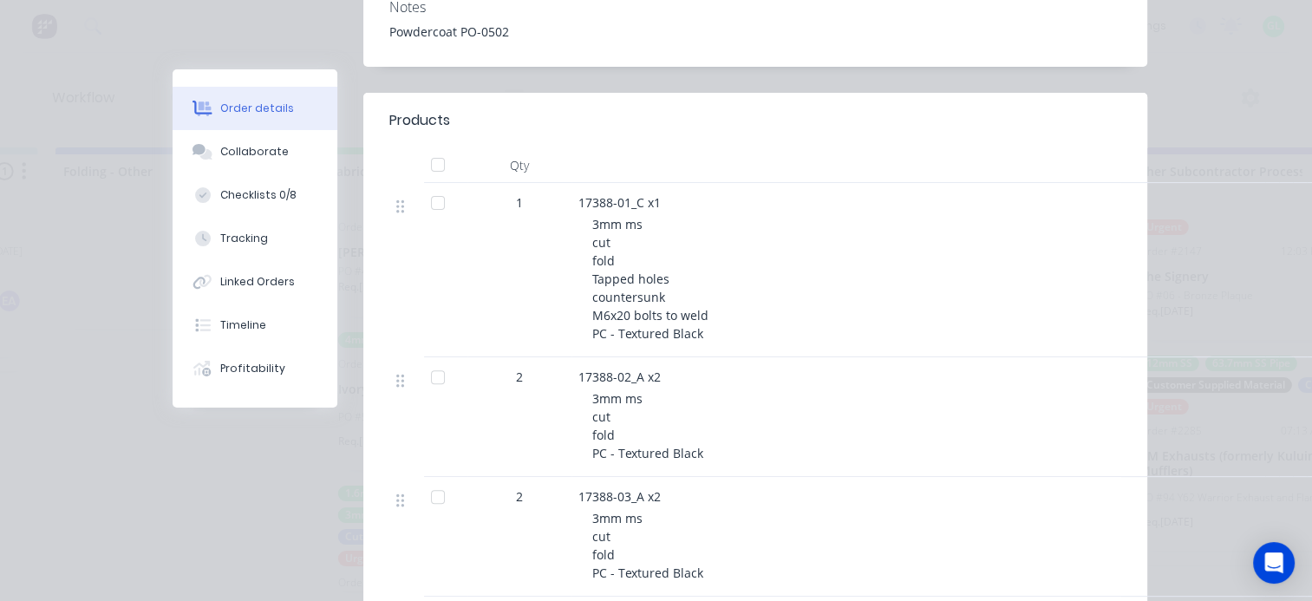
scroll to position [0, 0]
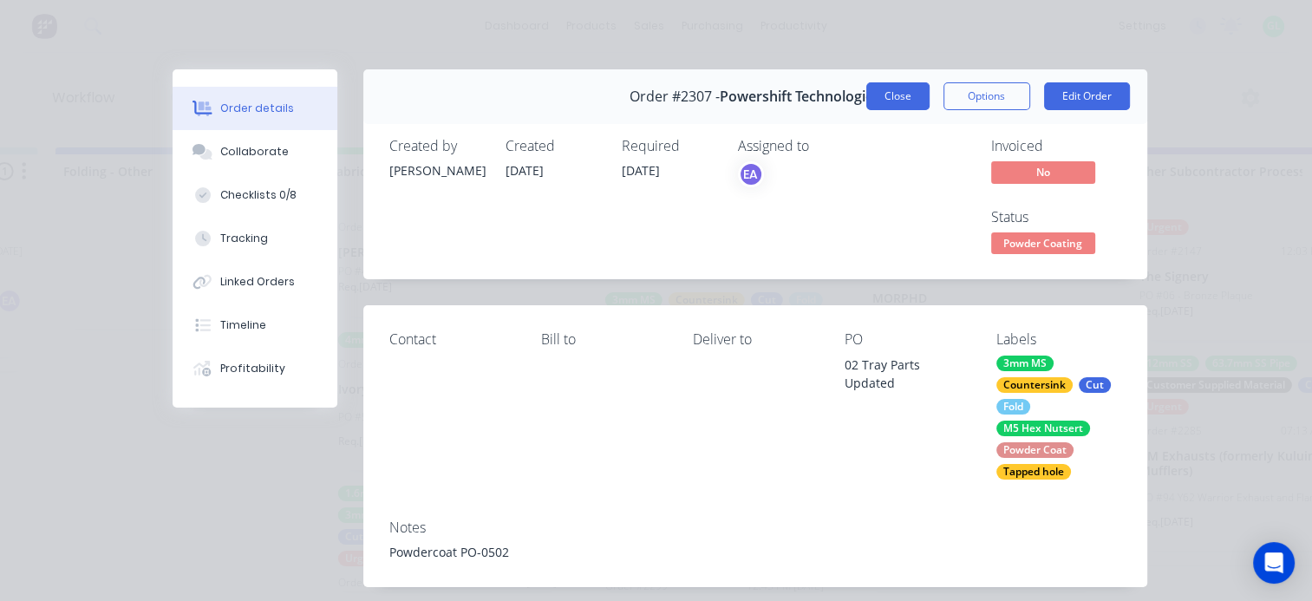
click at [880, 95] on button "Close" at bounding box center [897, 96] width 63 height 28
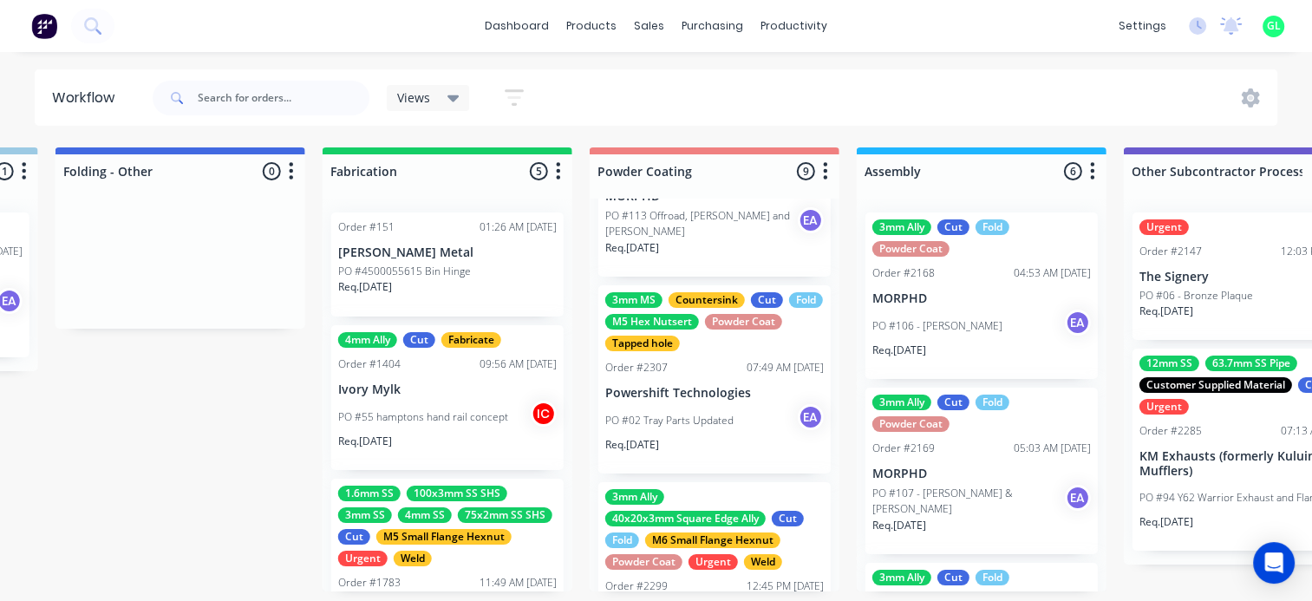
click at [968, 336] on div "PO #106 - Laura Smith EA" at bounding box center [981, 326] width 218 height 33
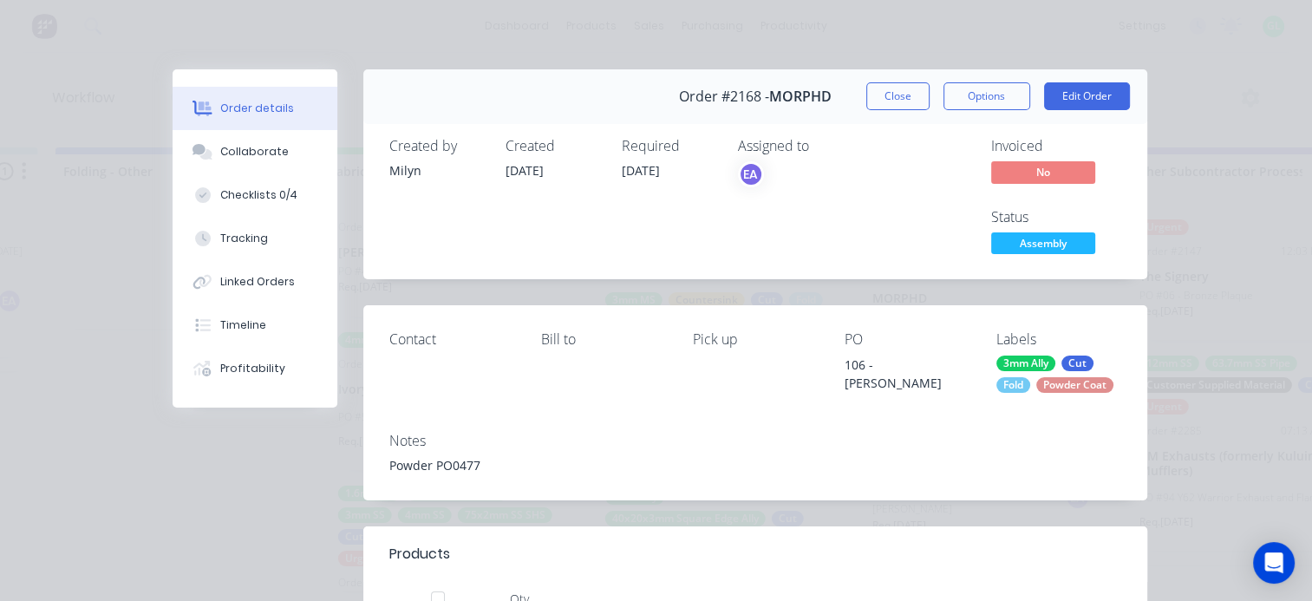
click at [907, 92] on button "Close" at bounding box center [897, 96] width 63 height 28
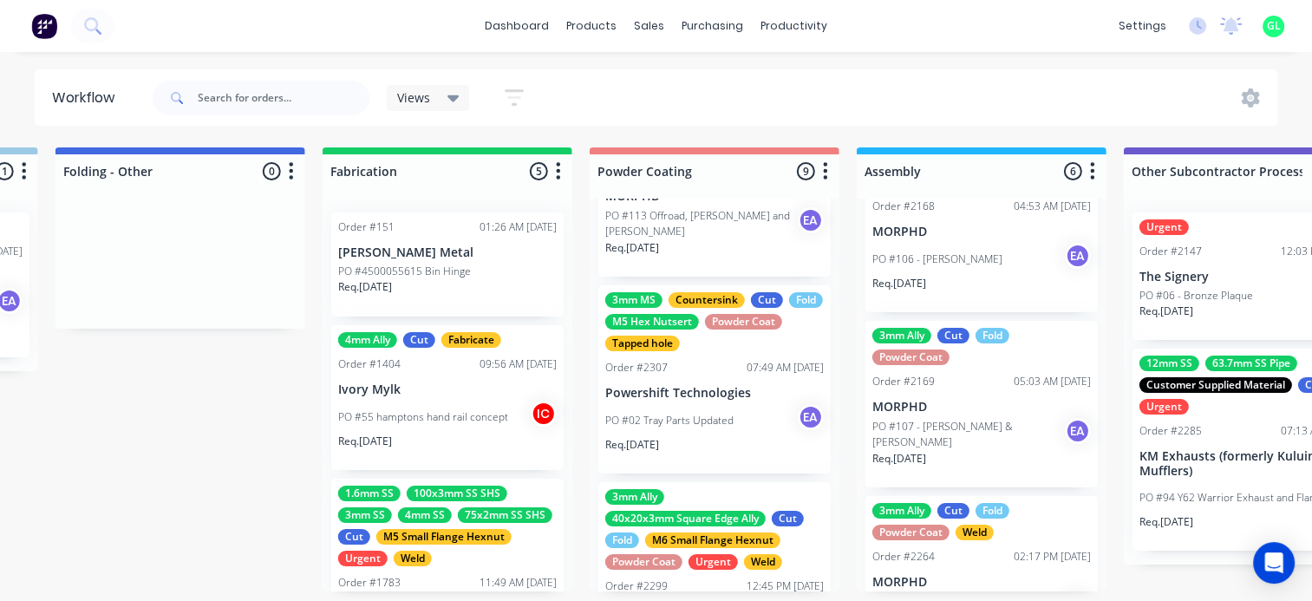
scroll to position [173, 0]
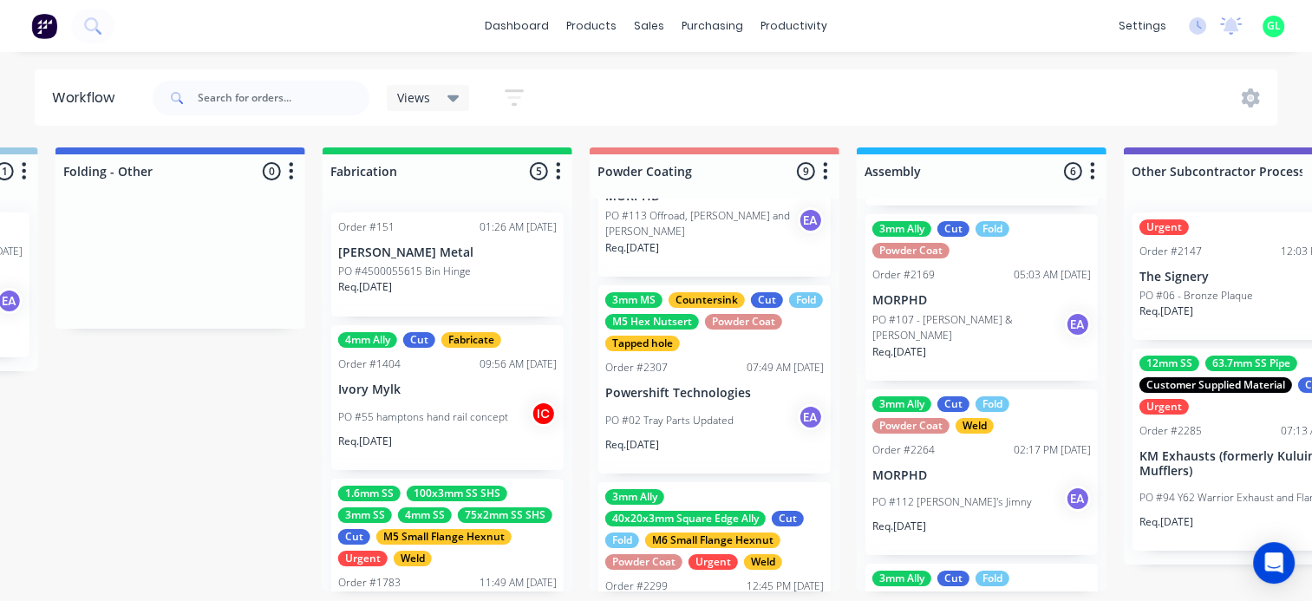
click at [981, 345] on div "Req. 07/09/25" at bounding box center [981, 358] width 218 height 29
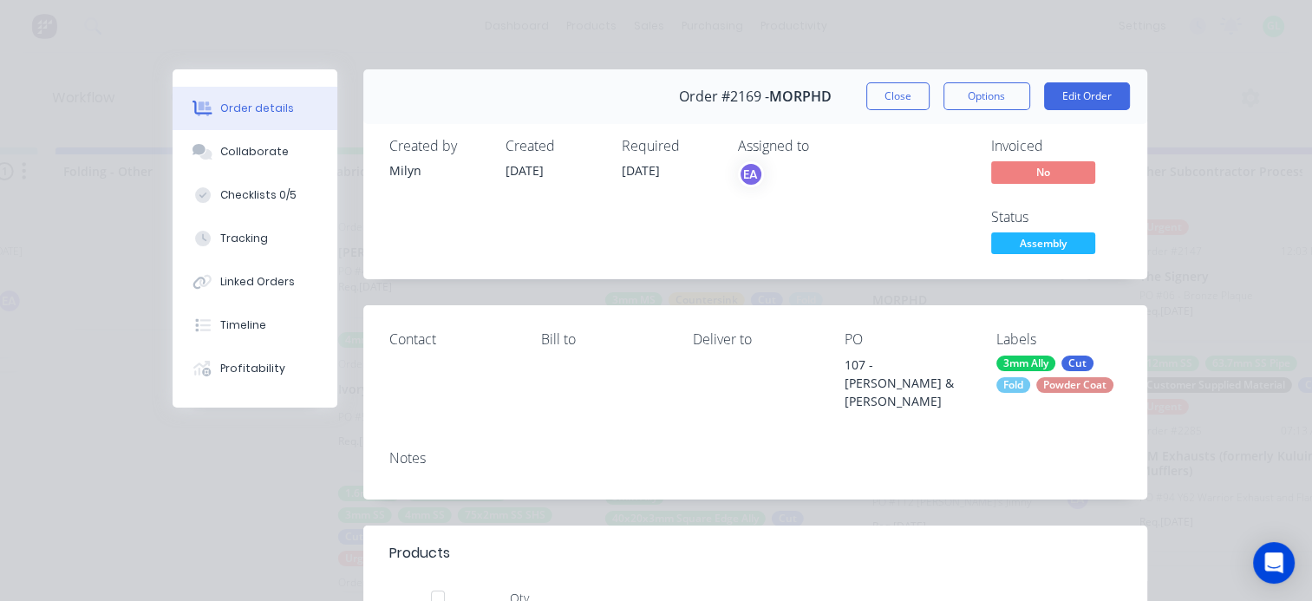
drag, startPoint x: 900, startPoint y: 82, endPoint x: 964, endPoint y: 322, distance: 247.7
click at [899, 82] on button "Close" at bounding box center [897, 96] width 63 height 28
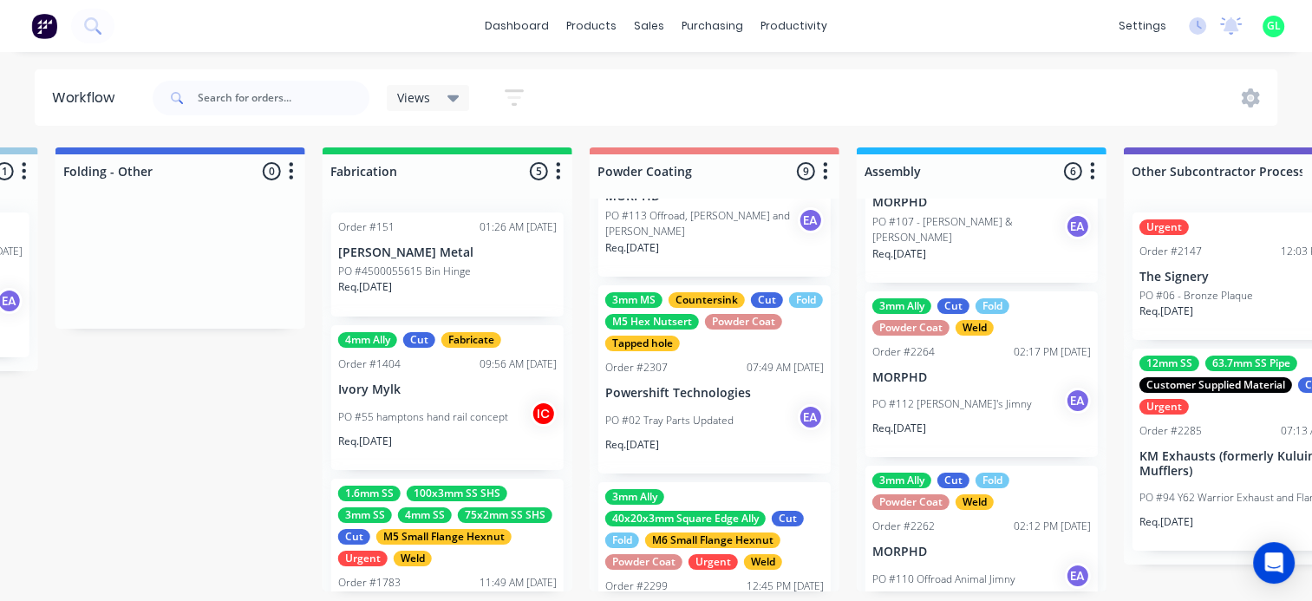
scroll to position [347, 0]
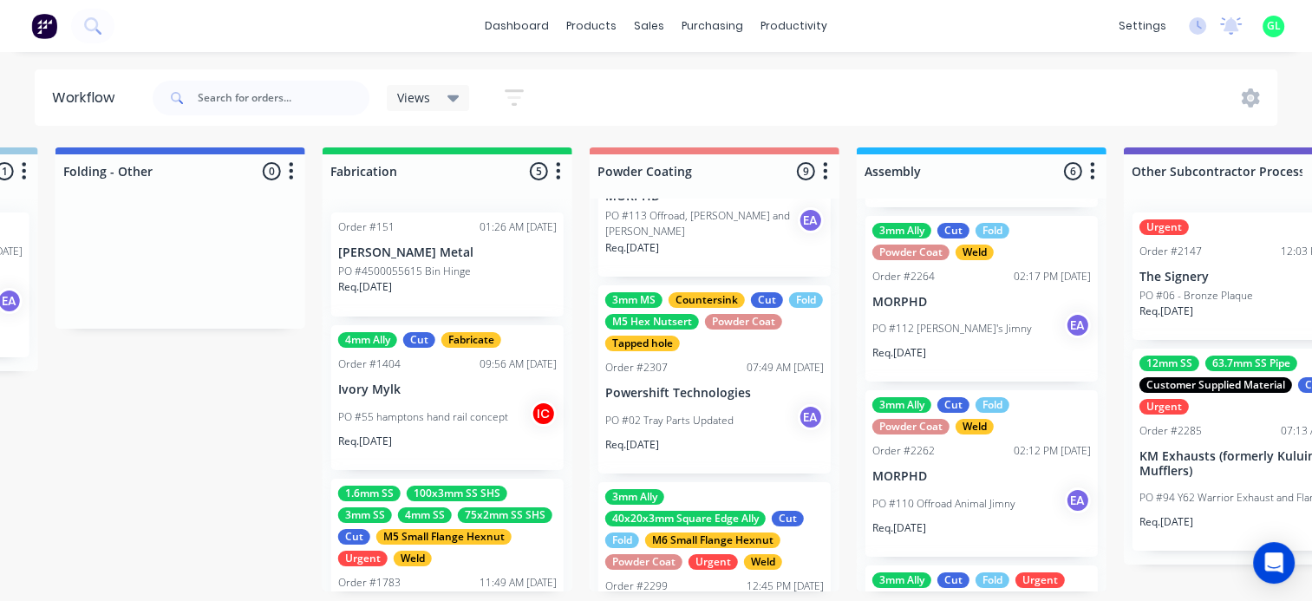
click at [953, 322] on p "PO #112 [PERSON_NAME]'s Jimny" at bounding box center [952, 329] width 160 height 16
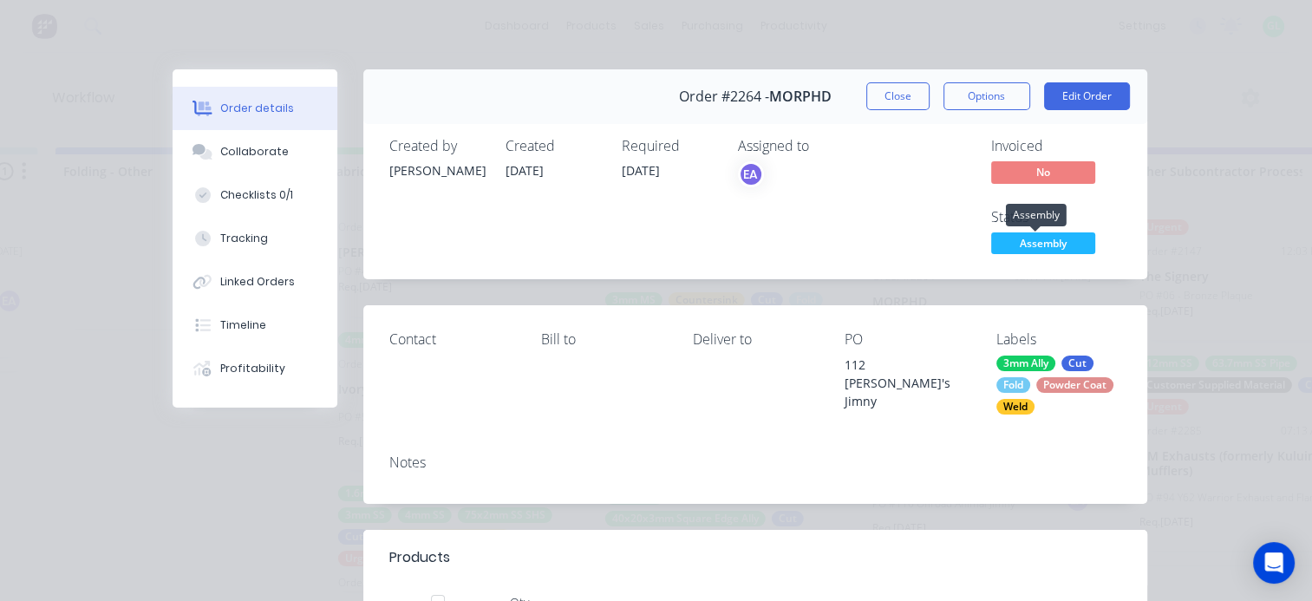
click at [1029, 241] on span "Assembly" at bounding box center [1043, 243] width 104 height 22
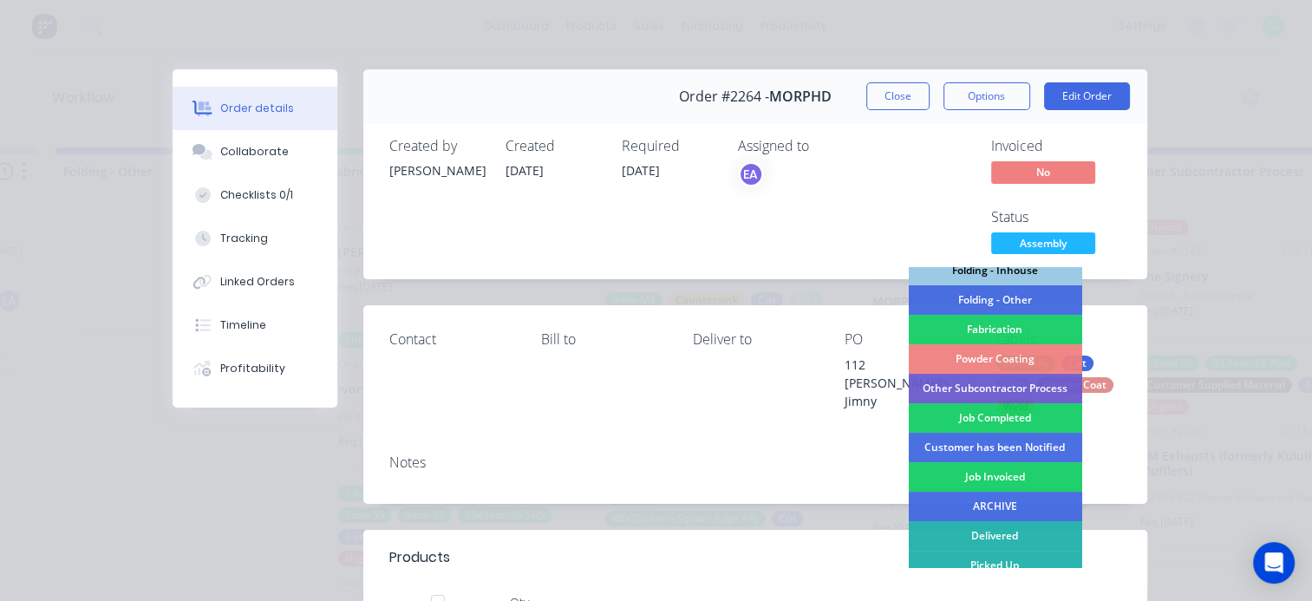
scroll to position [558, 0]
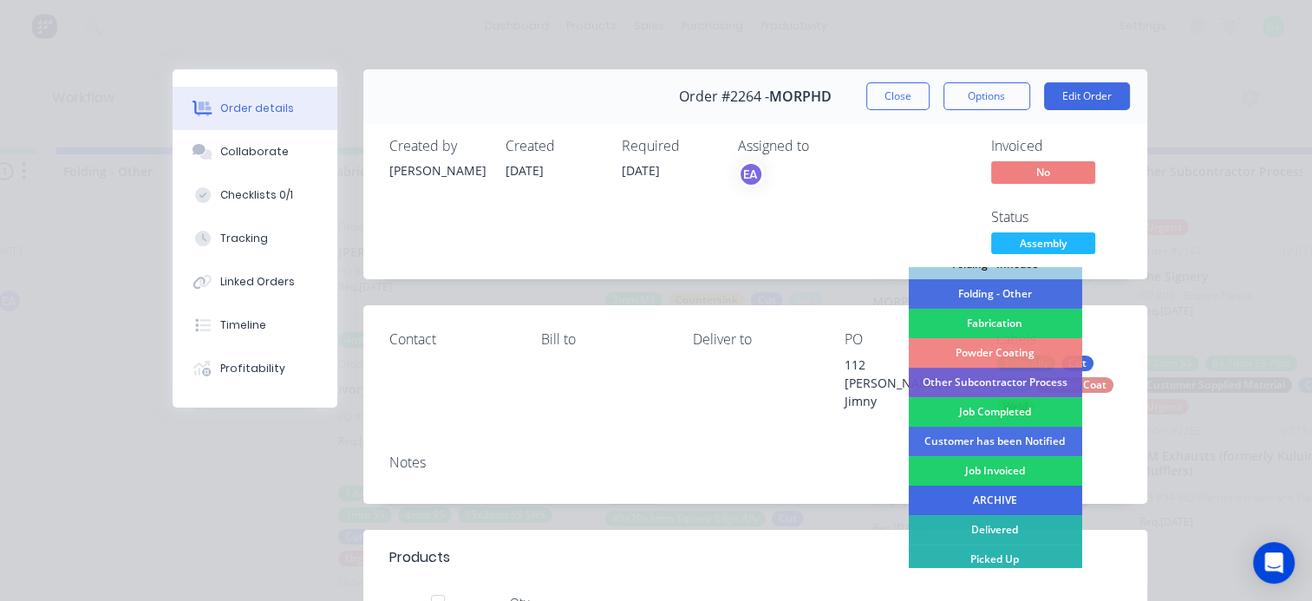
click at [981, 495] on div "ARCHIVE" at bounding box center [994, 500] width 173 height 29
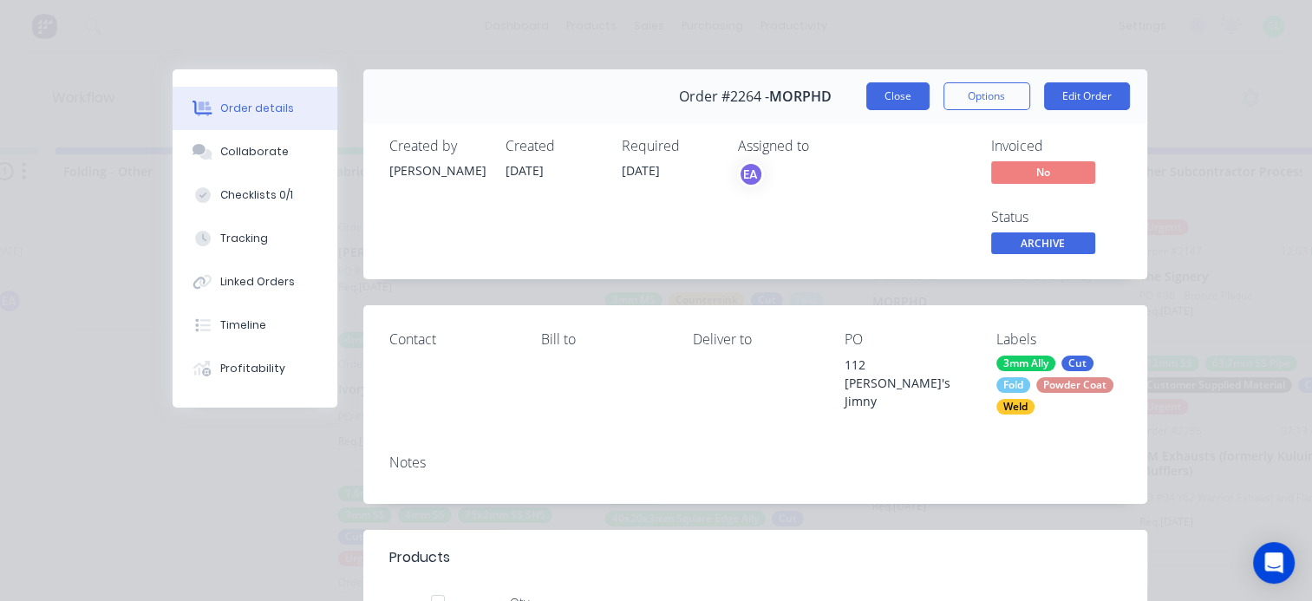
click at [881, 90] on button "Close" at bounding box center [897, 96] width 63 height 28
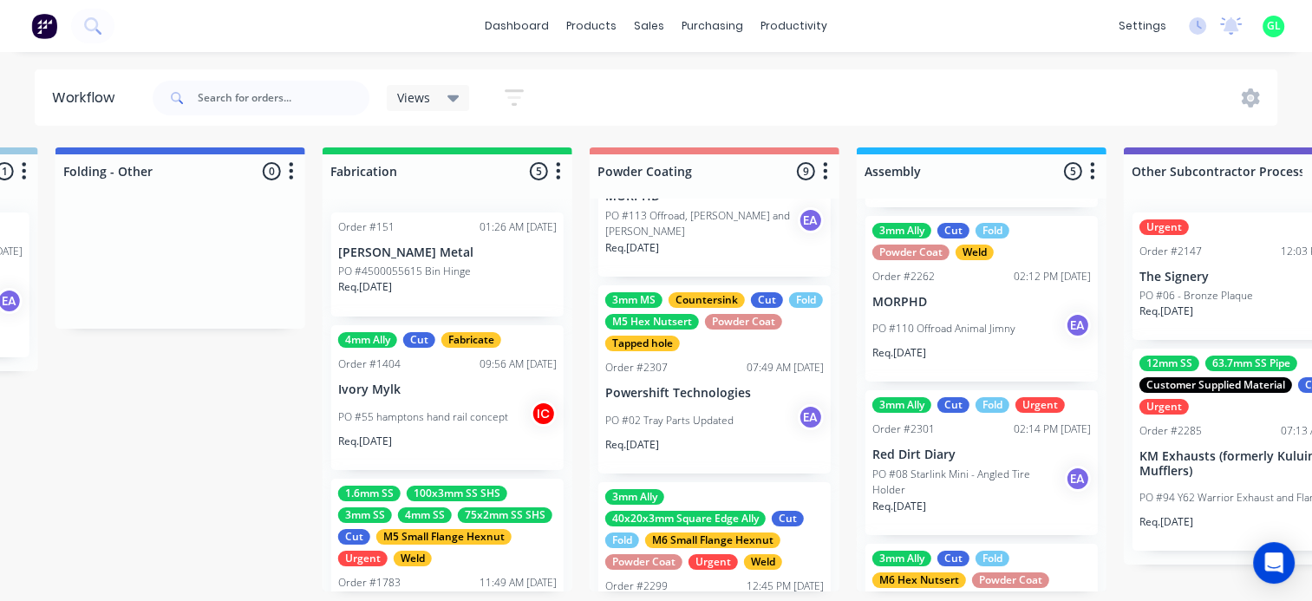
scroll to position [434, 0]
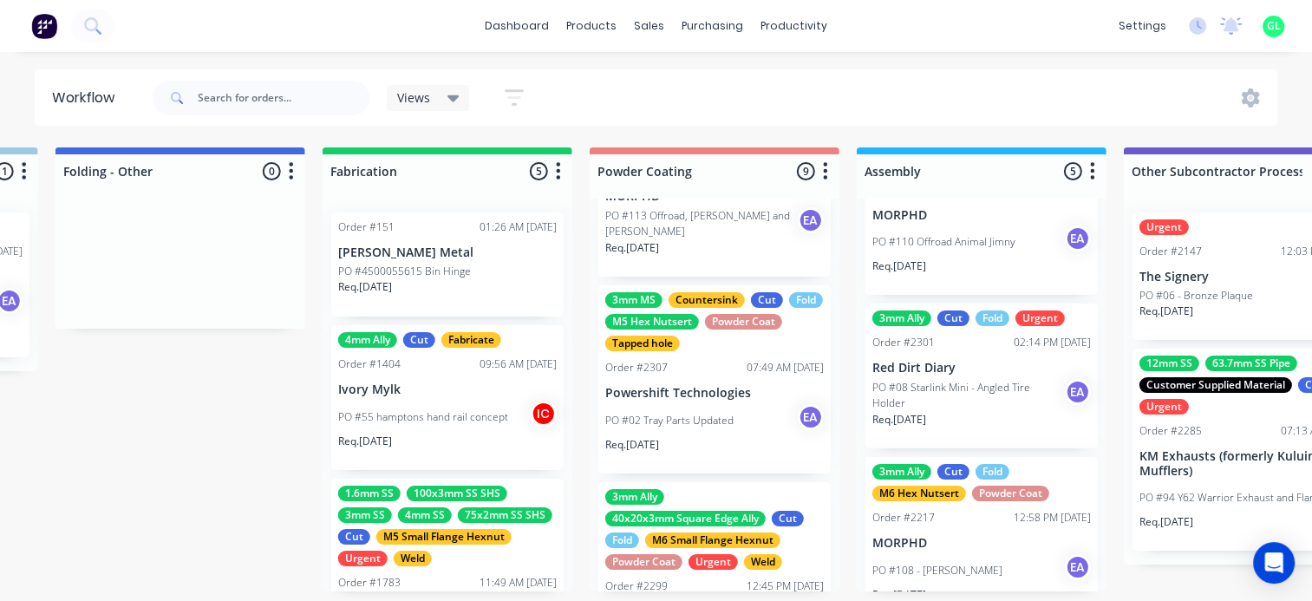
click at [953, 399] on p "PO #08 Starlink Mini - Angled Tire Holder" at bounding box center [968, 395] width 192 height 31
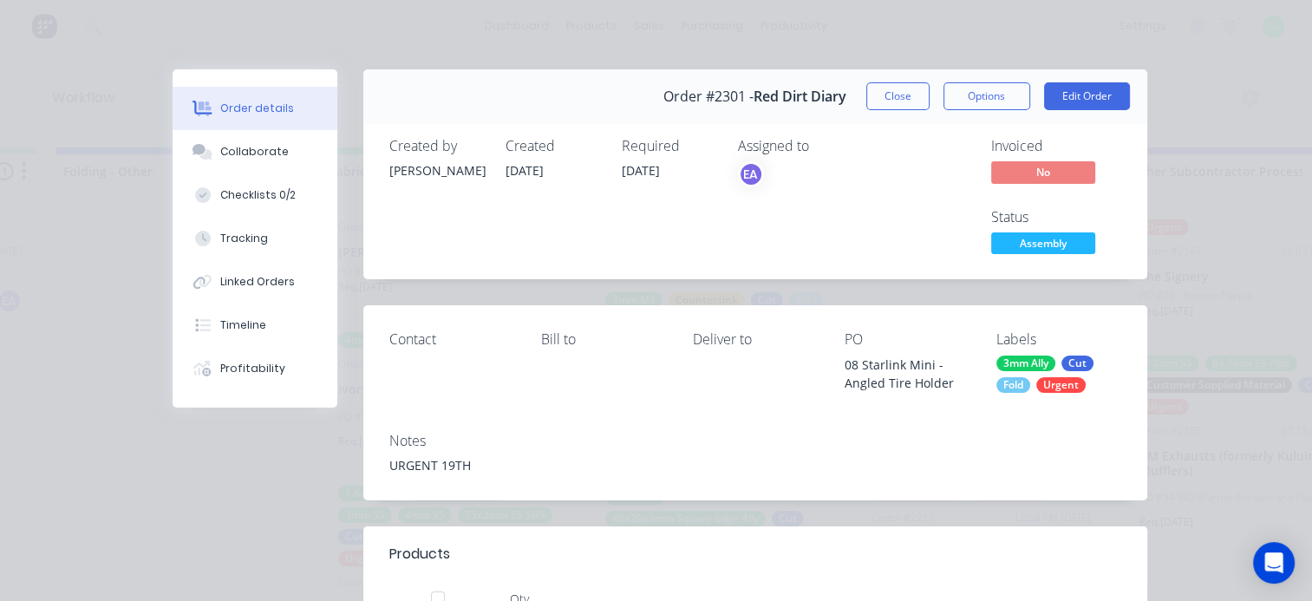
click at [1016, 236] on span "Assembly" at bounding box center [1043, 243] width 104 height 22
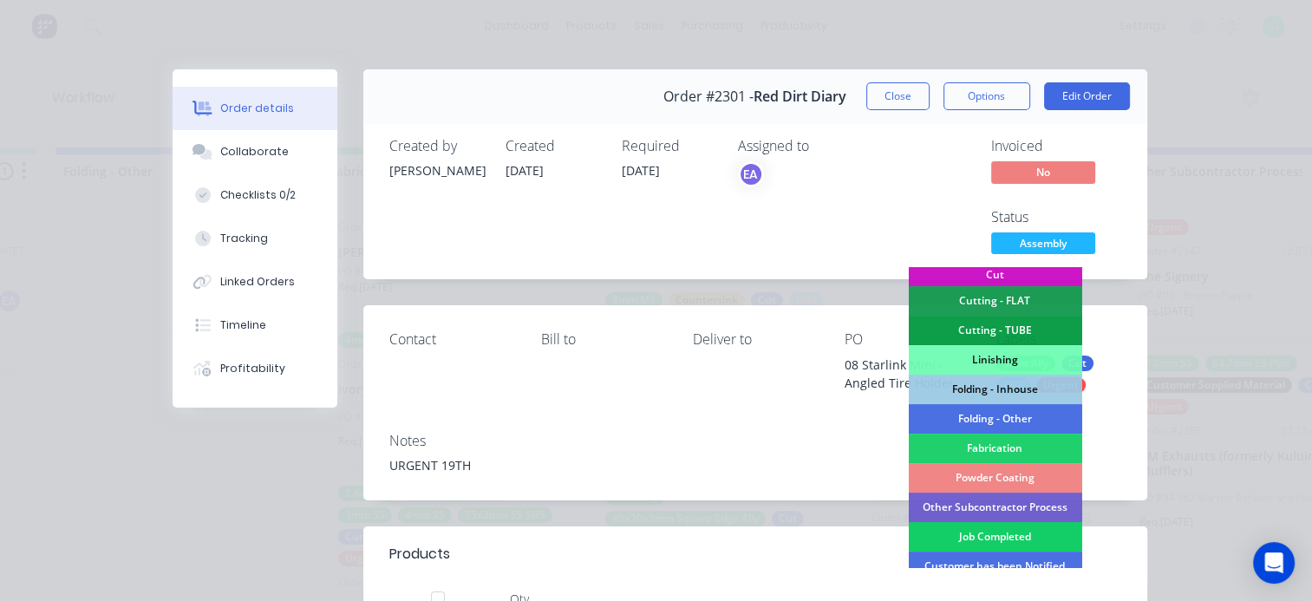
click at [961, 541] on div "Job Completed" at bounding box center [994, 536] width 173 height 29
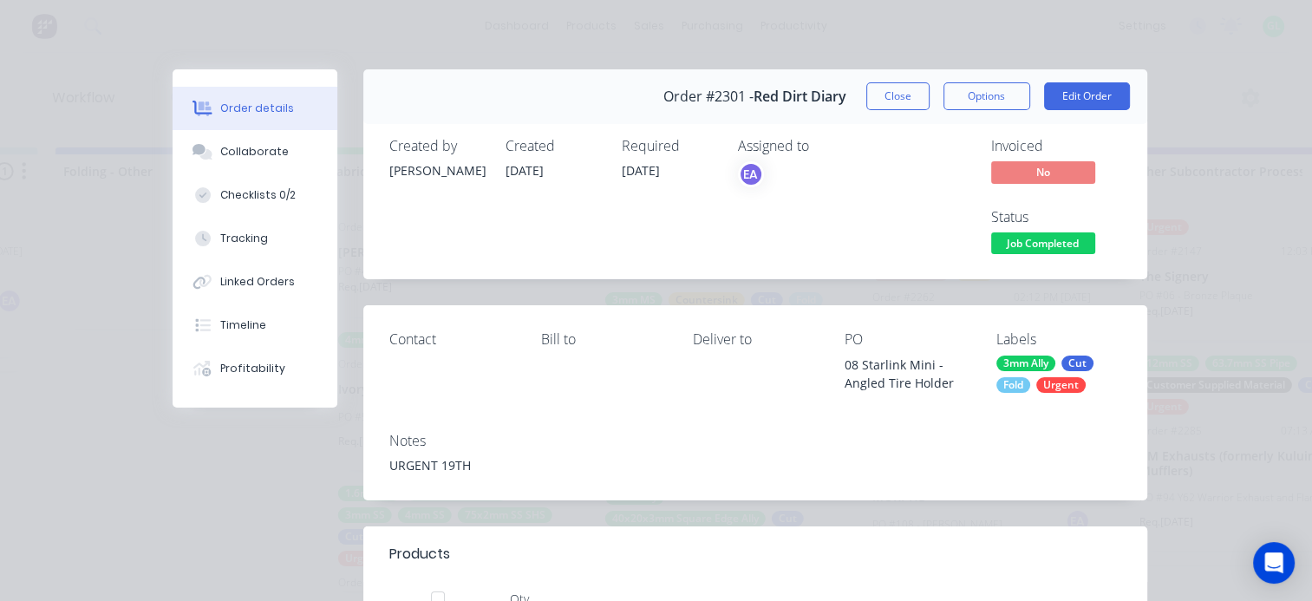
scroll to position [313, 0]
click at [896, 93] on button "Close" at bounding box center [897, 96] width 63 height 28
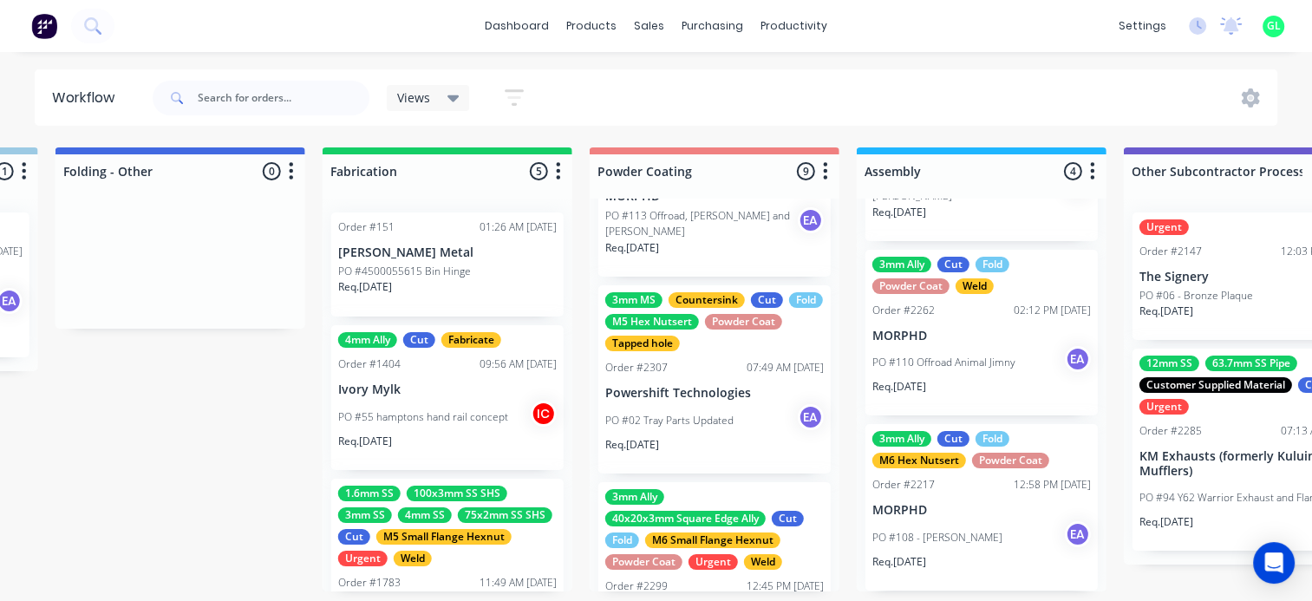
scroll to position [312, 0]
click at [942, 520] on div "3mm Ally Cut Fold M6 Hex Nutsert Powder Coat Order #2217 12:58 PM 01/09/25 MORP…" at bounding box center [981, 508] width 232 height 166
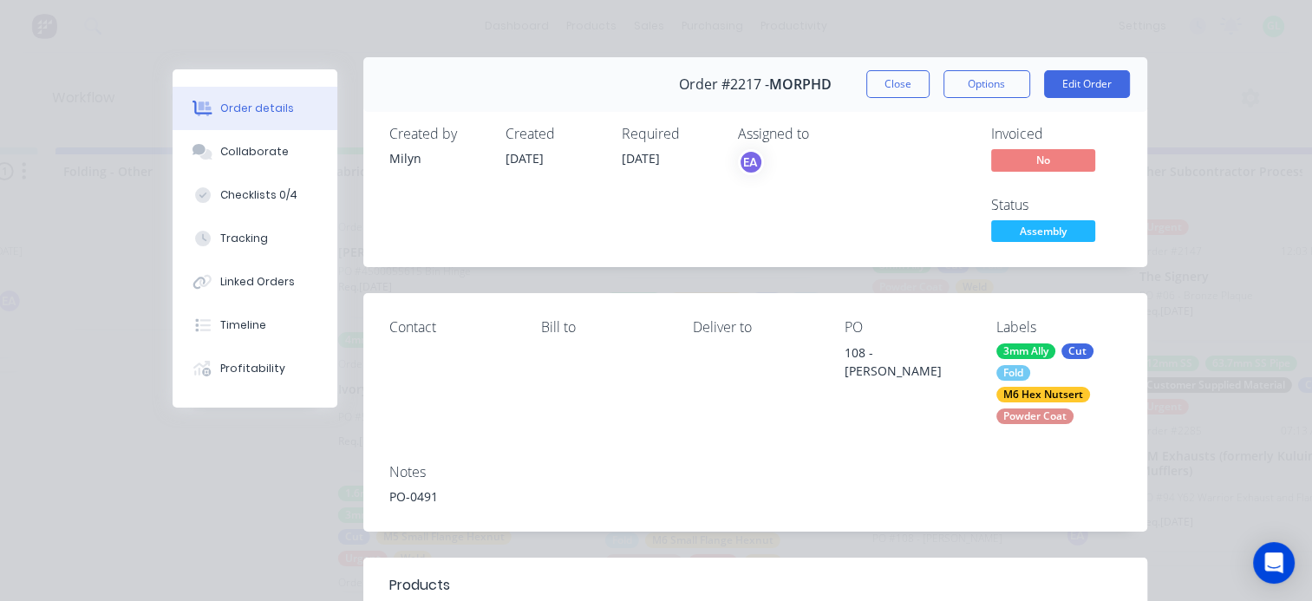
scroll to position [0, 0]
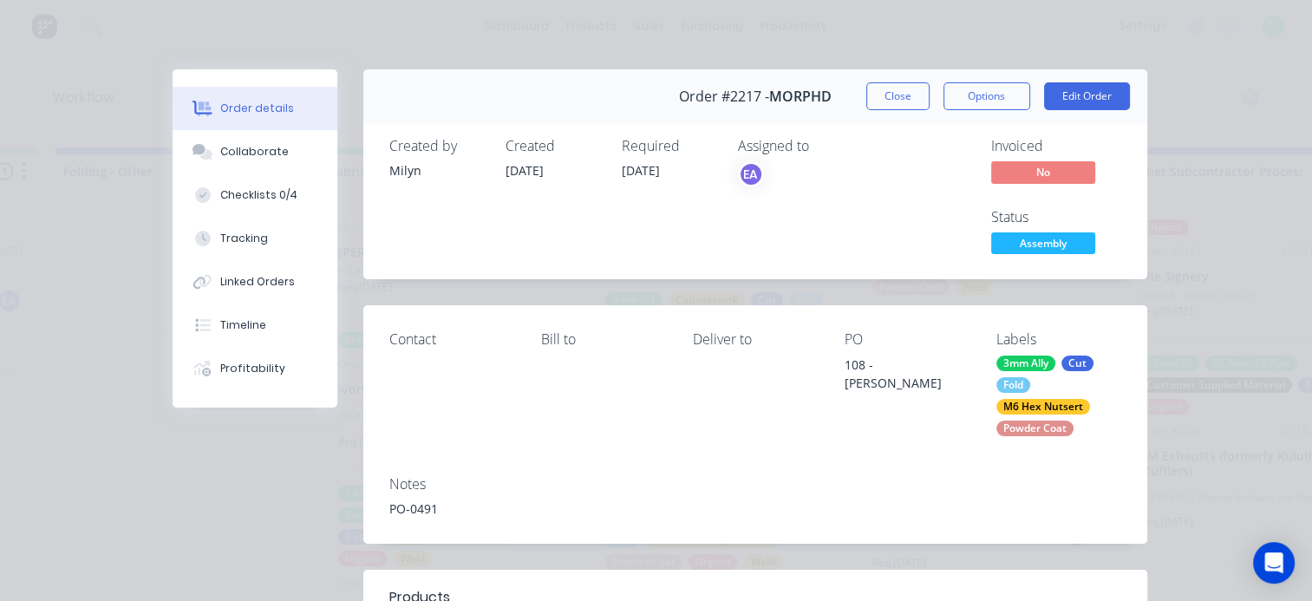
click at [1032, 247] on span "Assembly" at bounding box center [1043, 243] width 104 height 22
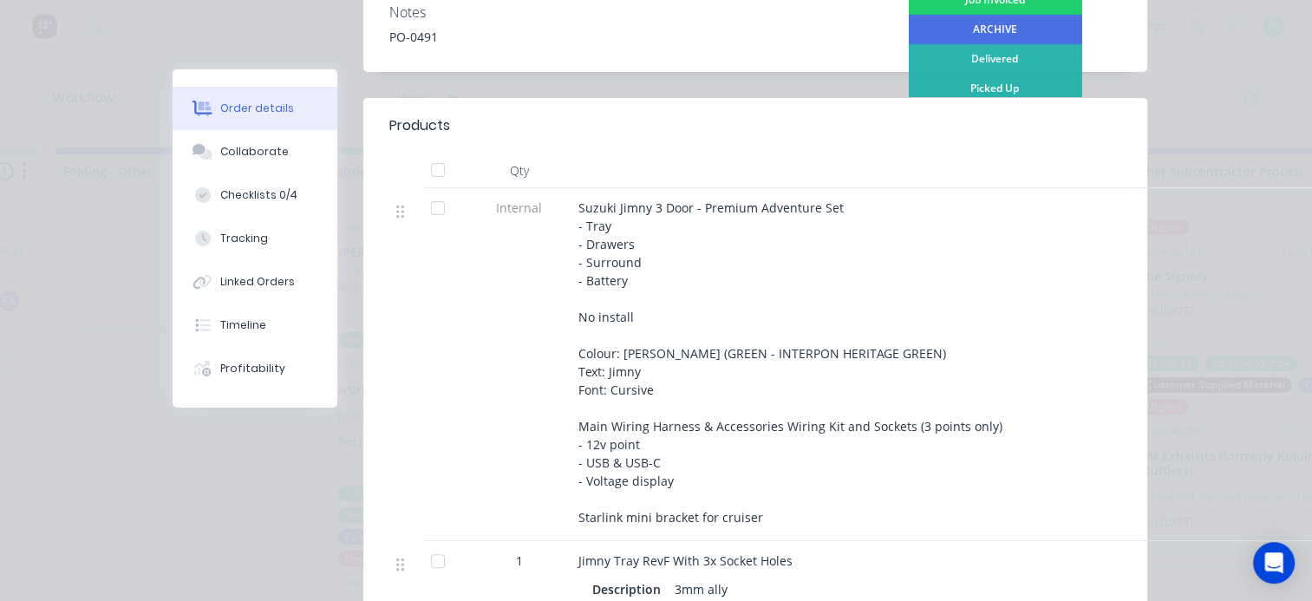
scroll to position [919, 0]
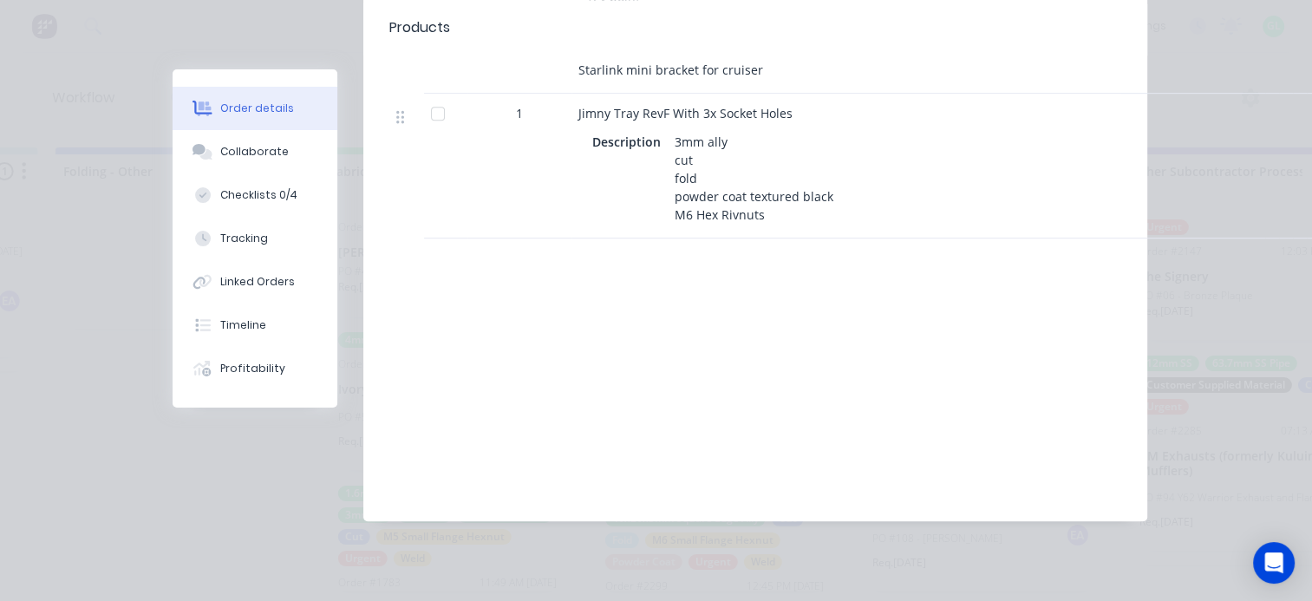
click at [991, 492] on div "Labour $0.00 Sub total $0.00 Margin $0.00 ( 0.00 %) Tax $0.00 Total $0.00" at bounding box center [969, 394] width 303 height 201
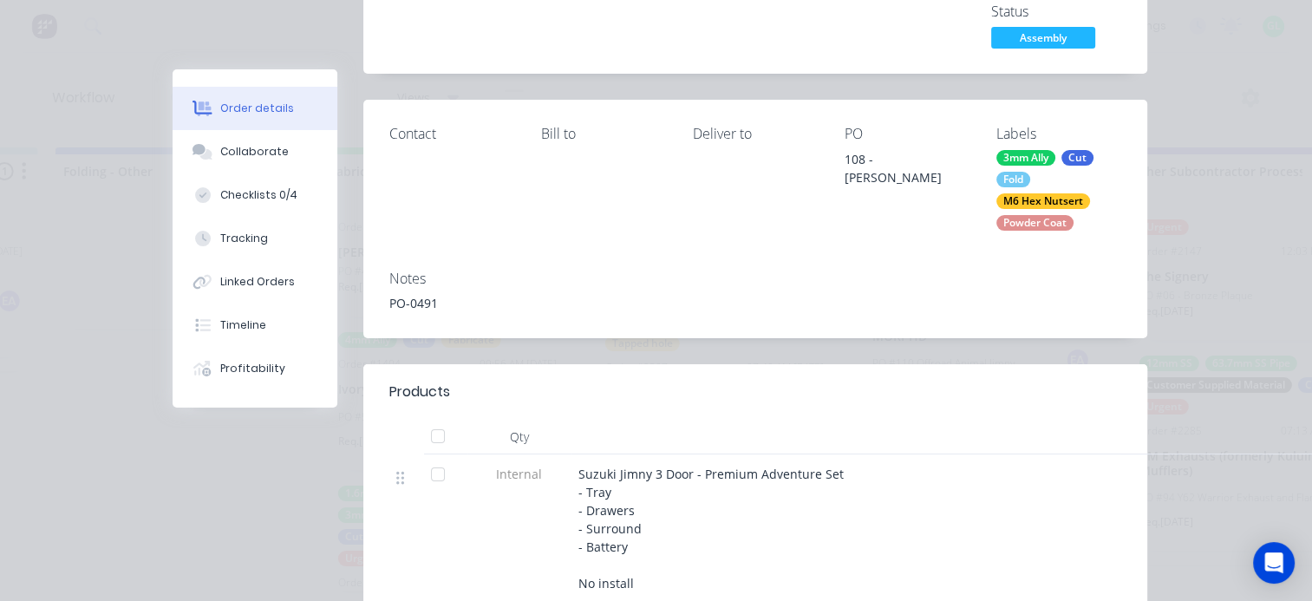
scroll to position [0, 0]
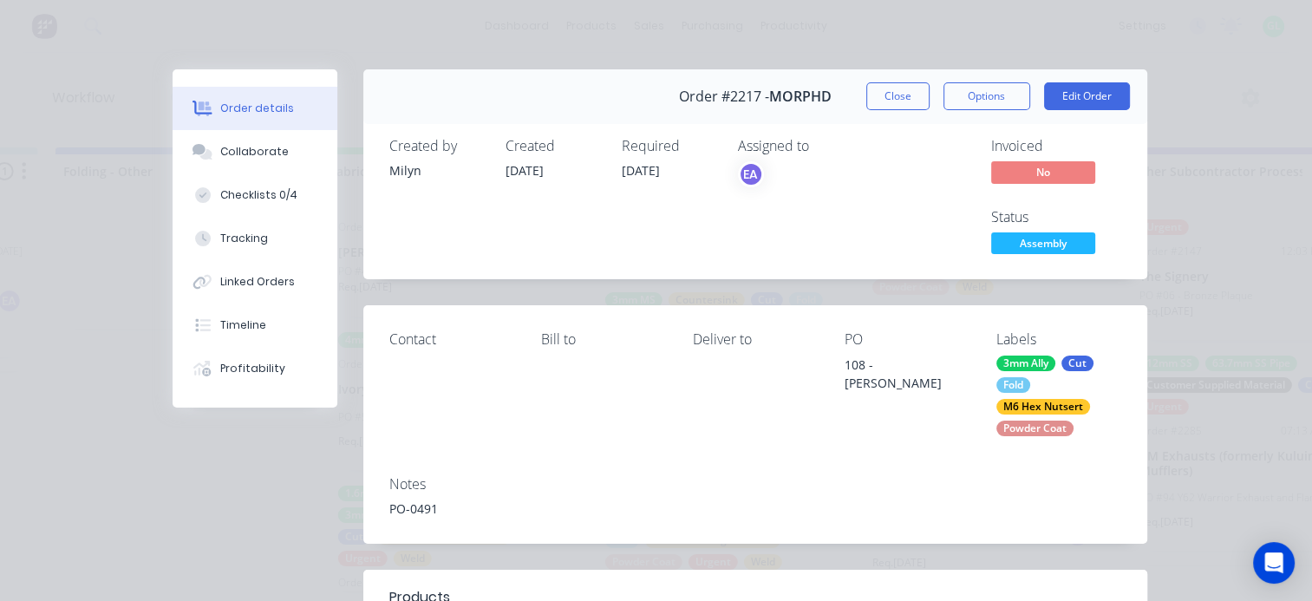
click at [1055, 245] on span "Assembly" at bounding box center [1043, 243] width 104 height 22
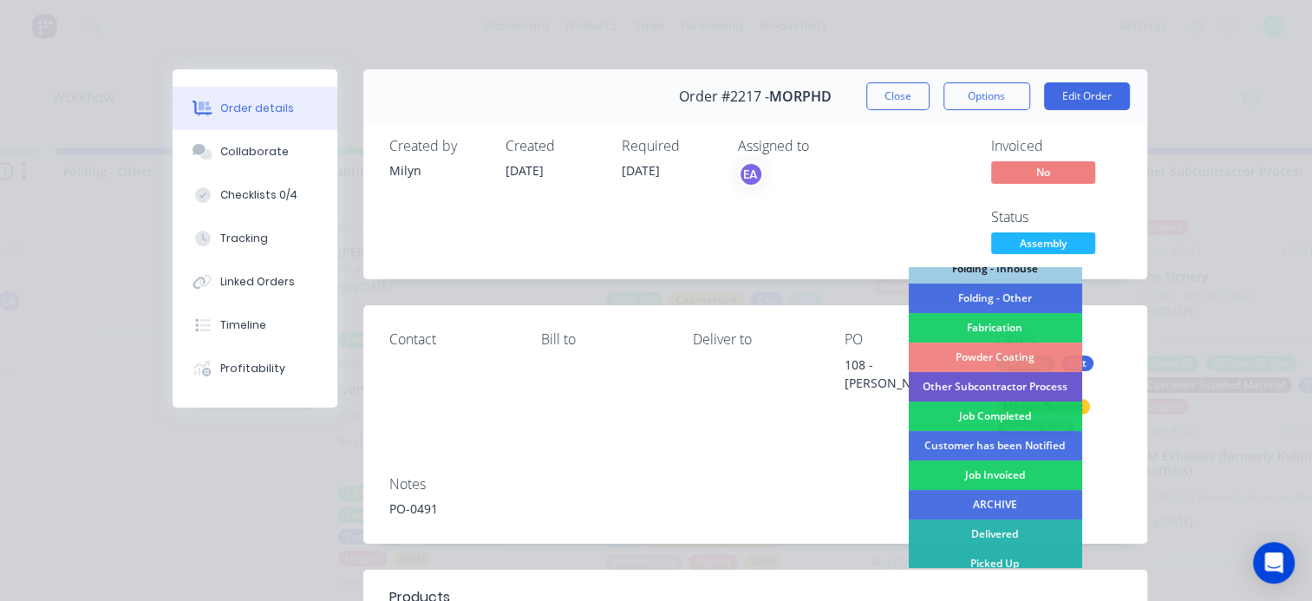
scroll to position [558, 0]
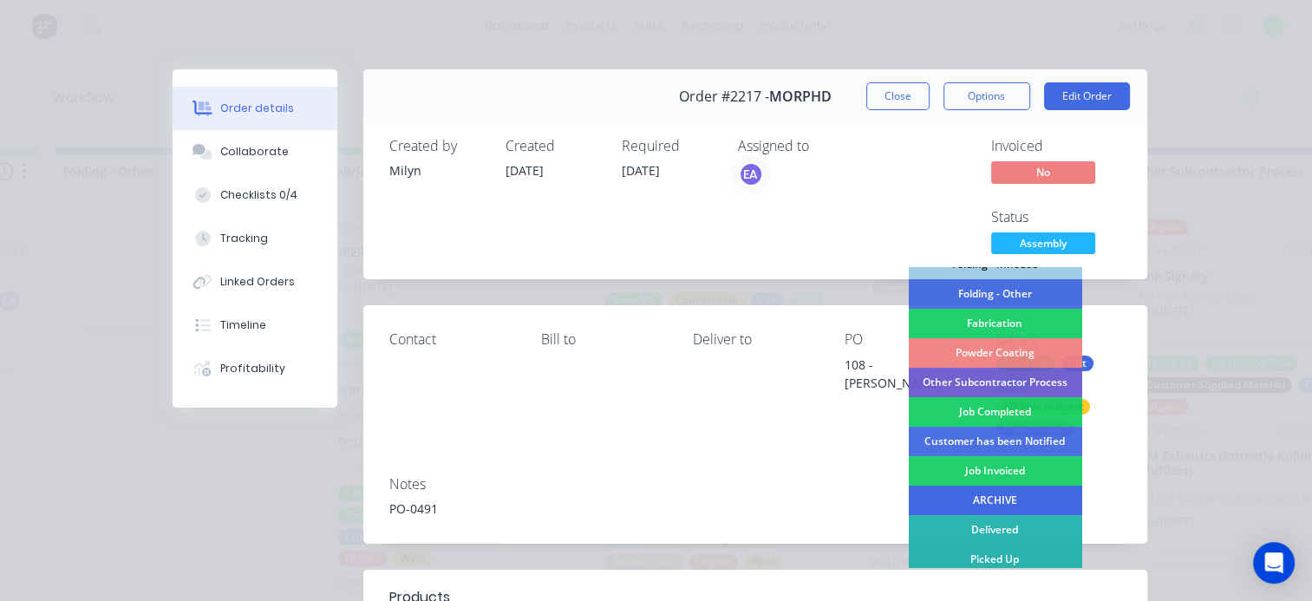
click at [987, 505] on div "ARCHIVE" at bounding box center [994, 500] width 173 height 29
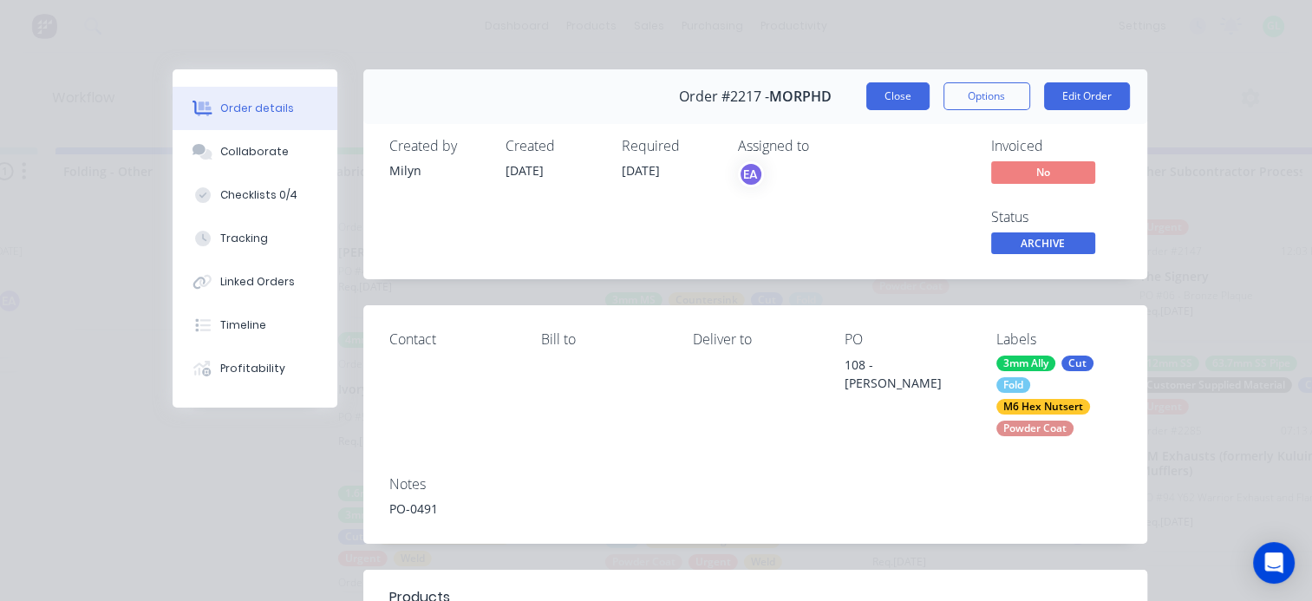
click at [896, 96] on button "Close" at bounding box center [897, 96] width 63 height 28
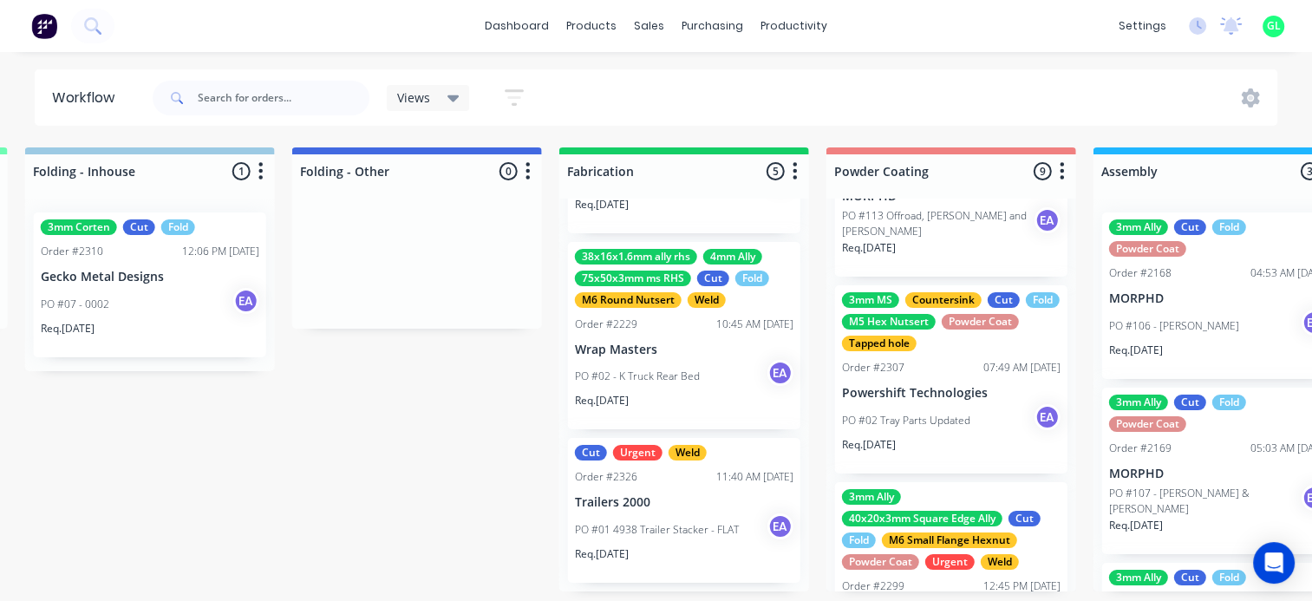
scroll to position [0, 0]
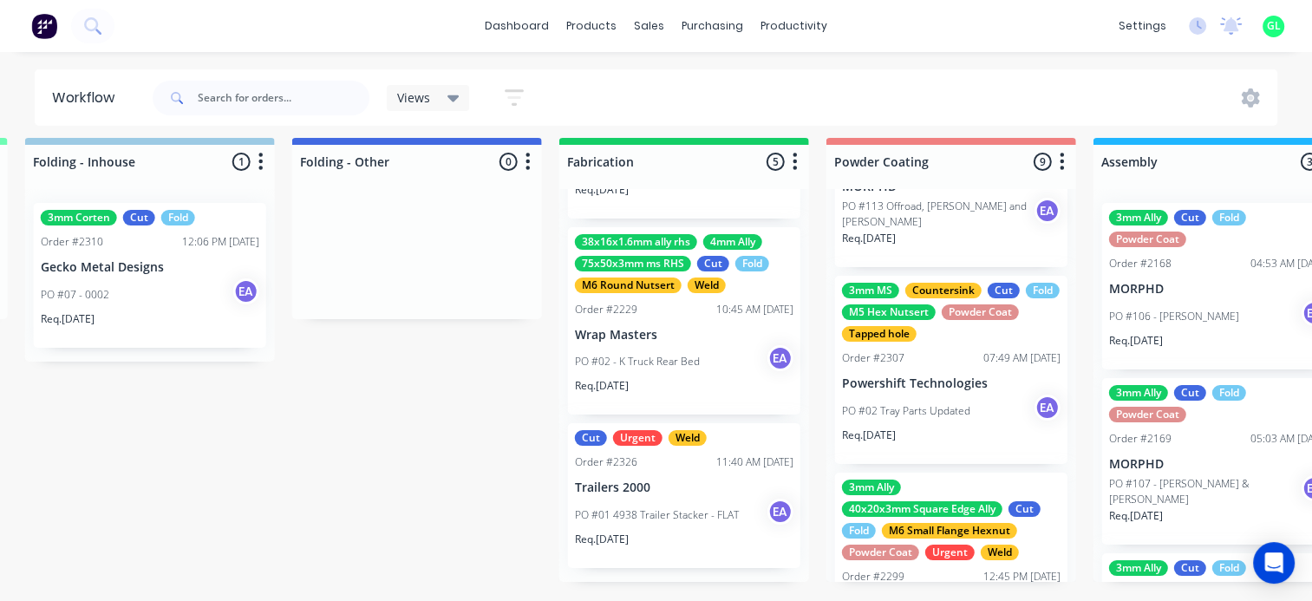
click at [657, 534] on div "Req. 19/09/25" at bounding box center [684, 545] width 218 height 29
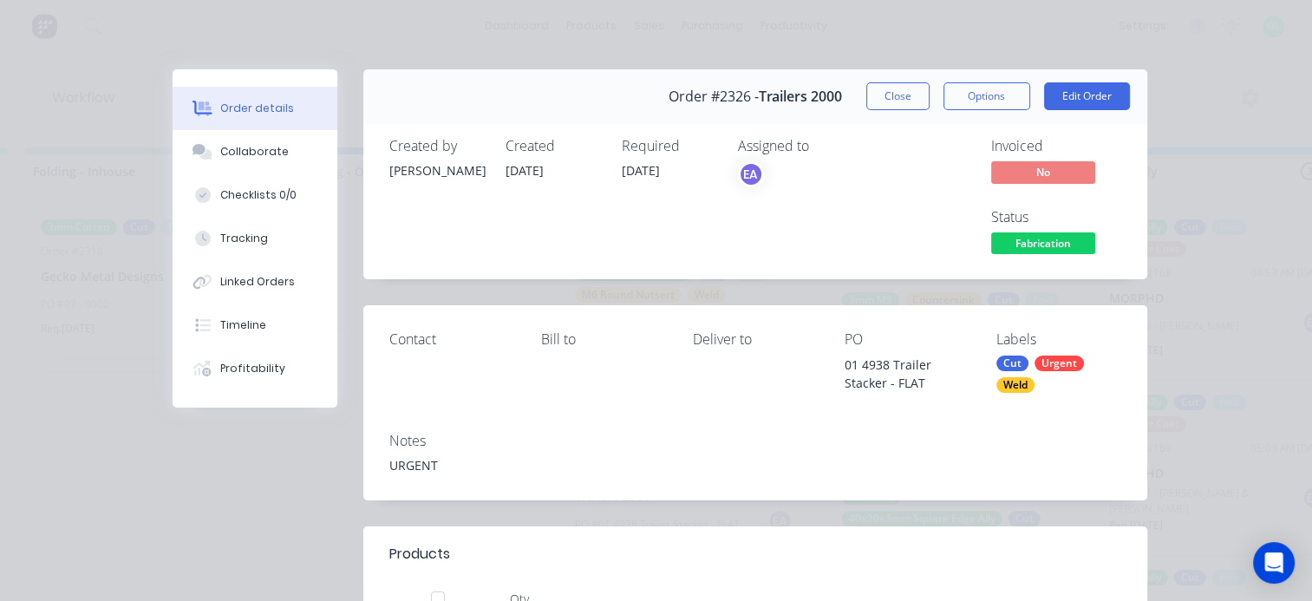
click at [850, 204] on div "Assigned to EA" at bounding box center [824, 198] width 173 height 121
click at [880, 94] on button "Close" at bounding box center [897, 96] width 63 height 28
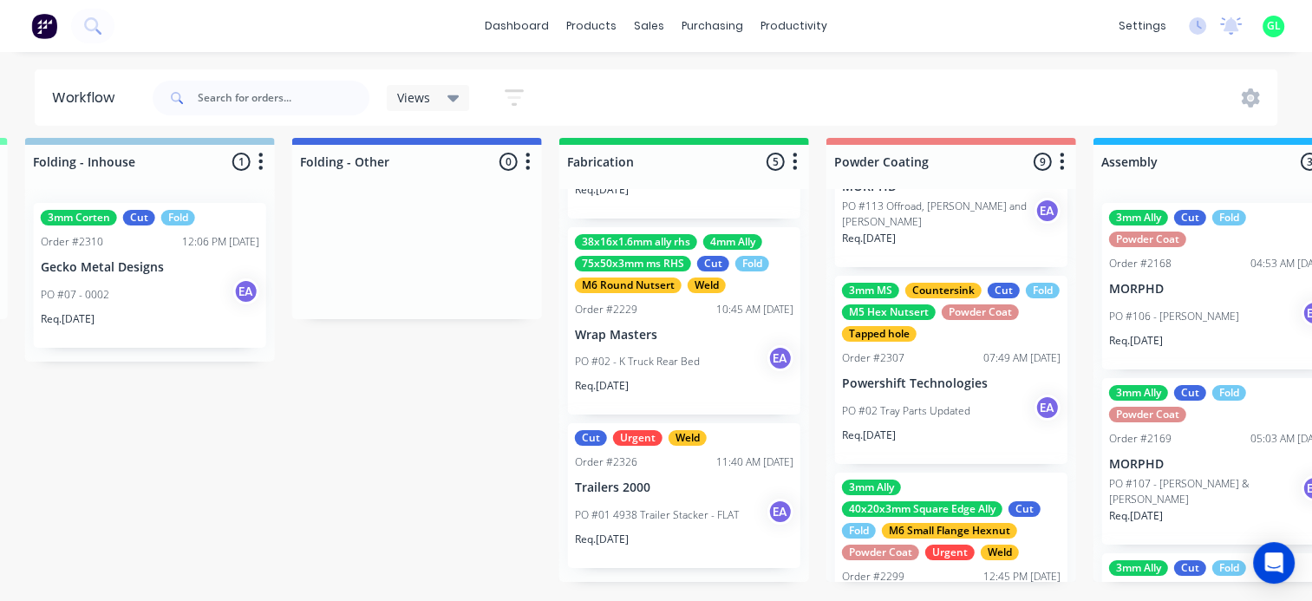
scroll to position [22, 4285]
